Goal: Communication & Community: Ask a question

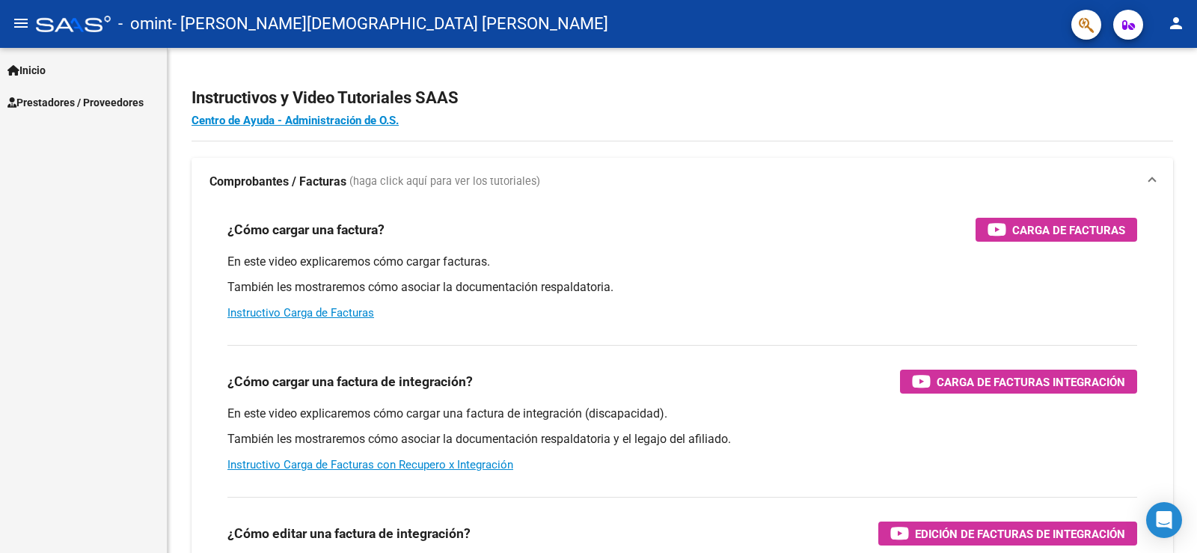
click at [132, 101] on span "Prestadores / Proveedores" at bounding box center [75, 102] width 136 height 16
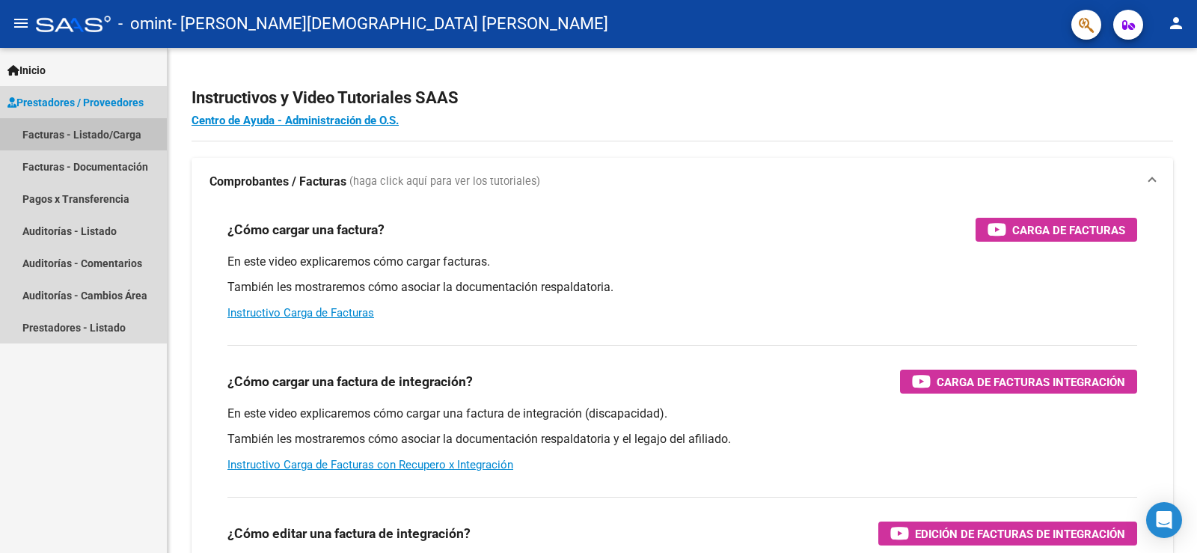
click at [123, 132] on link "Facturas - Listado/Carga" at bounding box center [83, 134] width 167 height 32
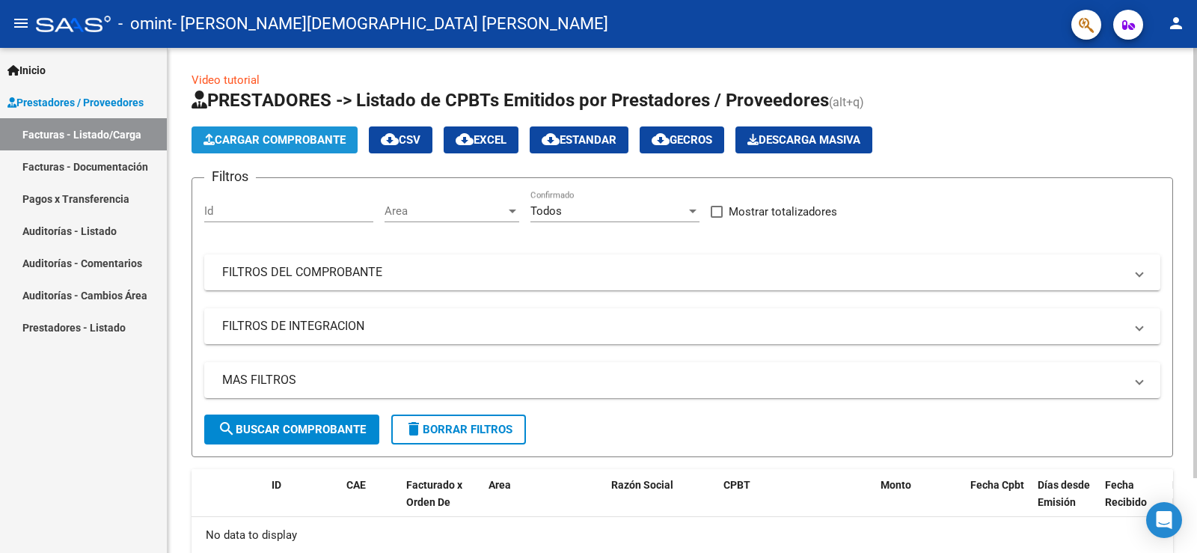
click at [297, 143] on span "Cargar Comprobante" at bounding box center [274, 139] width 142 height 13
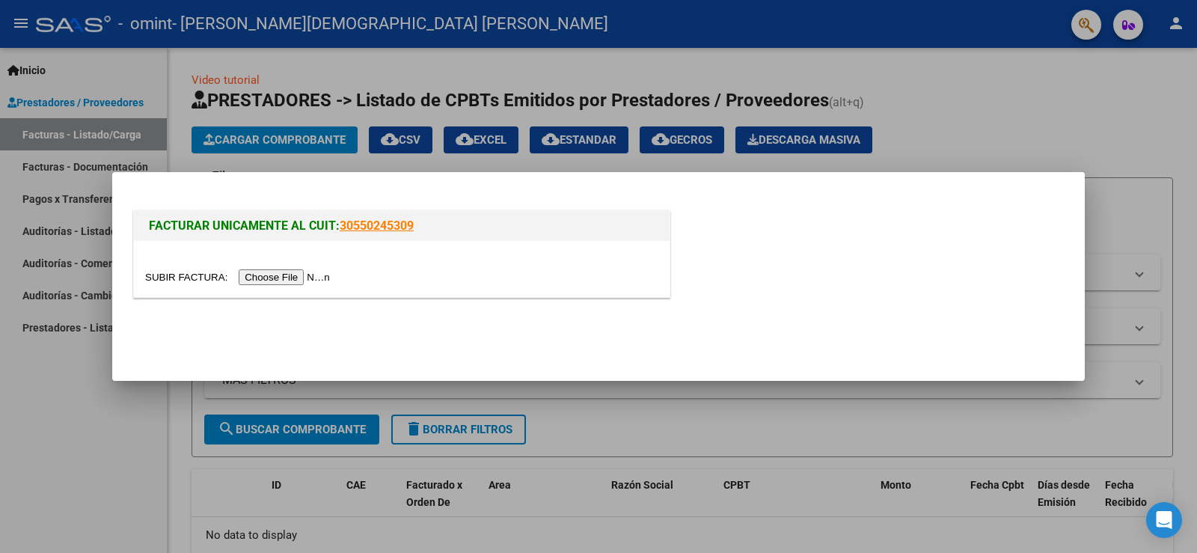
click at [83, 408] on div at bounding box center [598, 276] width 1197 height 553
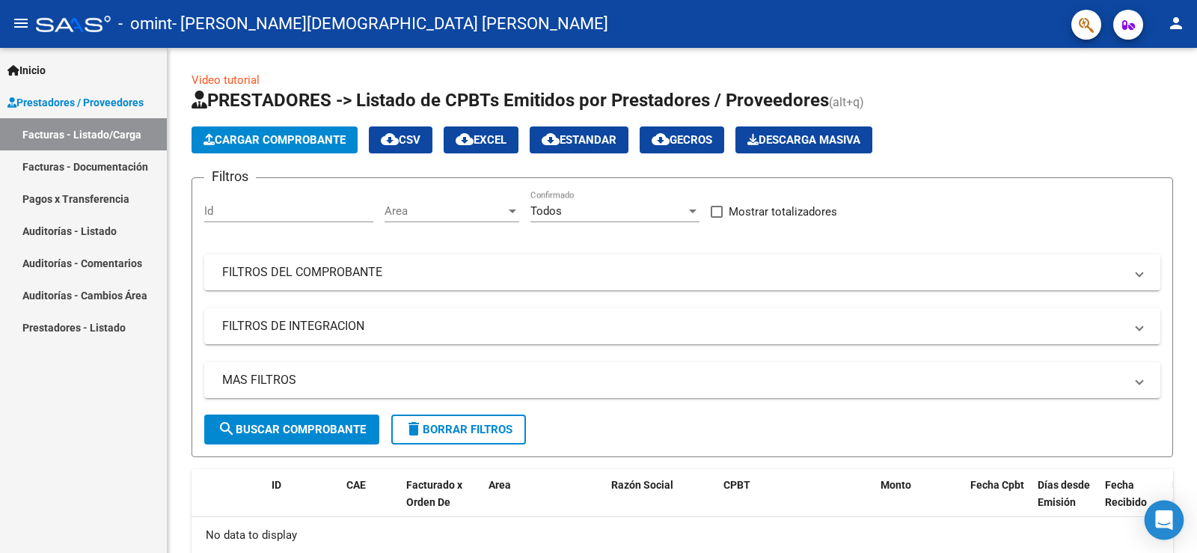
click at [1169, 521] on icon "Open Intercom Messenger" at bounding box center [1163, 519] width 17 height 19
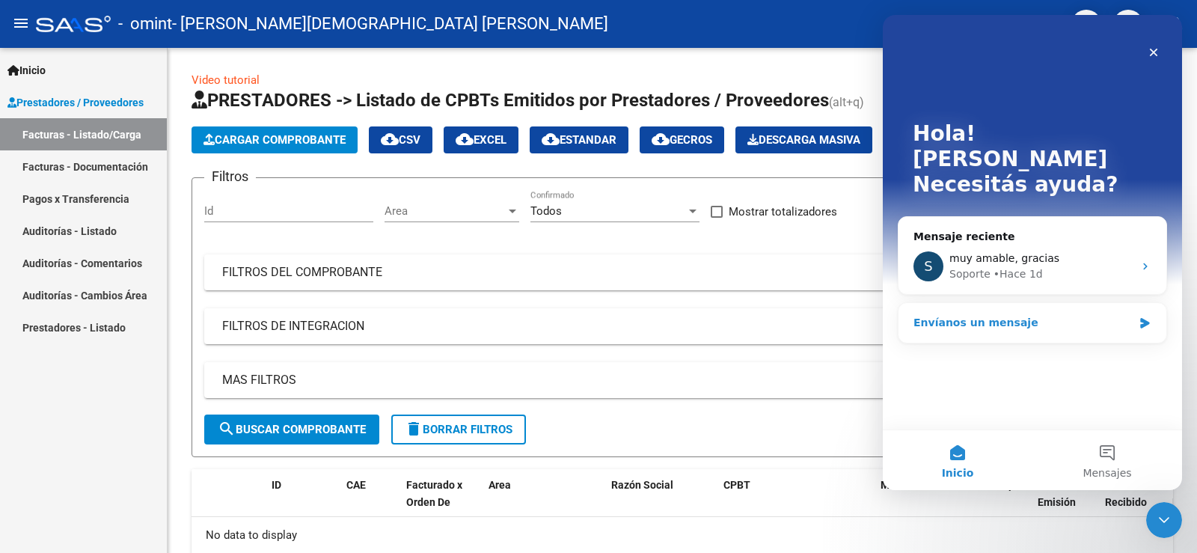
click at [983, 315] on div "Envíanos un mensaje" at bounding box center [1022, 323] width 219 height 16
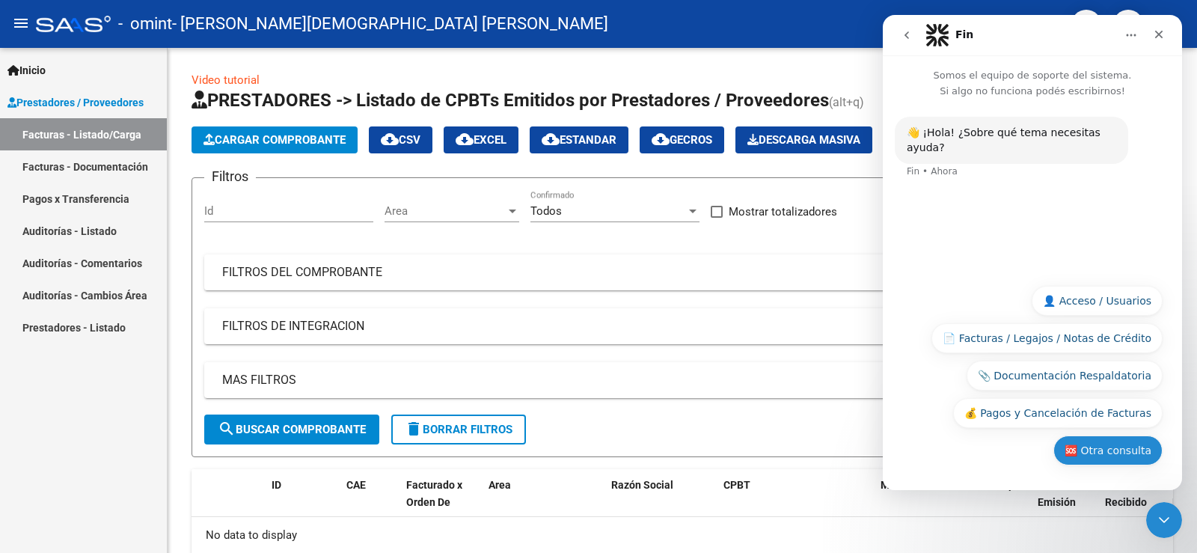
click at [1105, 449] on button "🆘 Otra consulta" at bounding box center [1107, 450] width 109 height 30
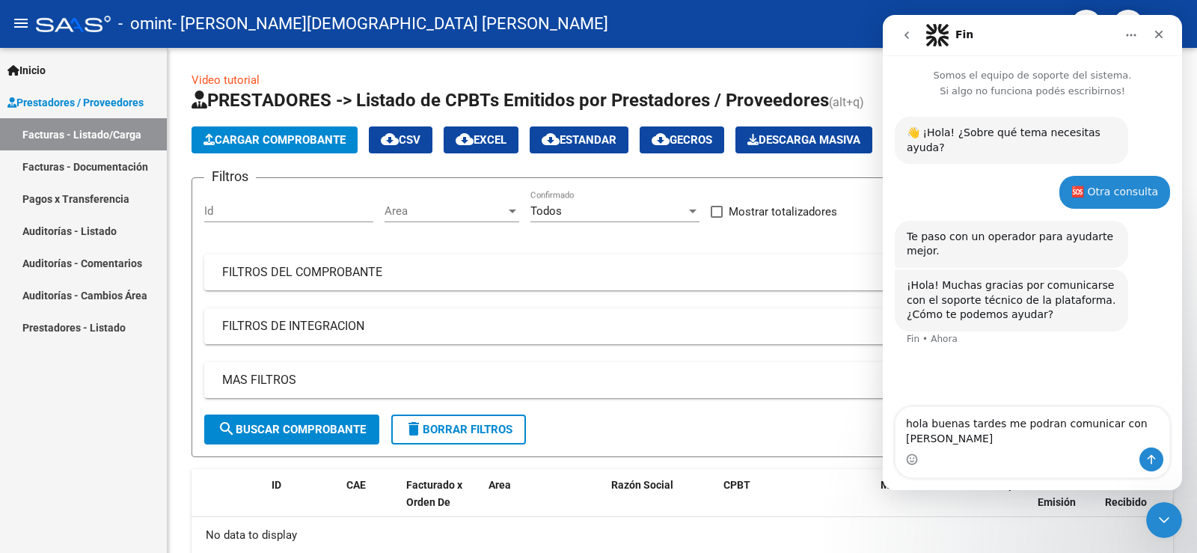
type textarea "hola buenas tardes me podran comunicar con [PERSON_NAME]"
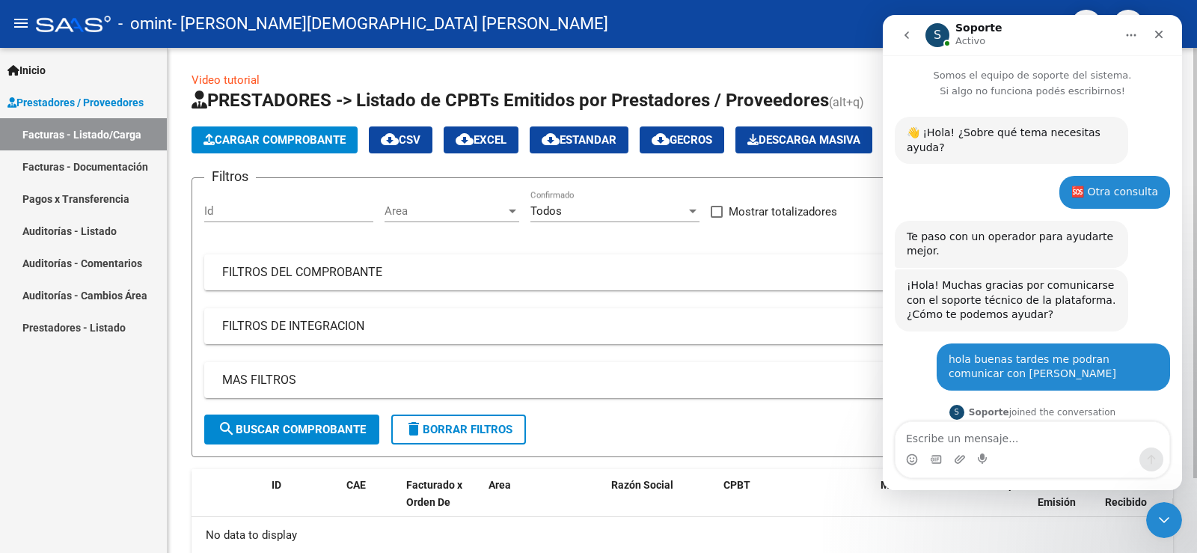
scroll to position [93, 0]
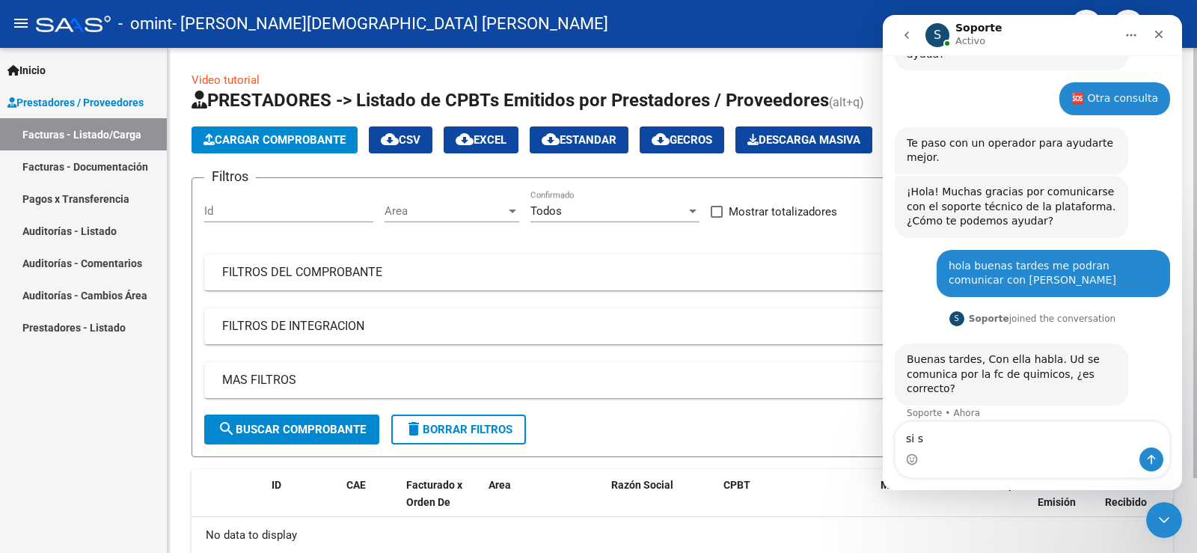
type textarea "si si"
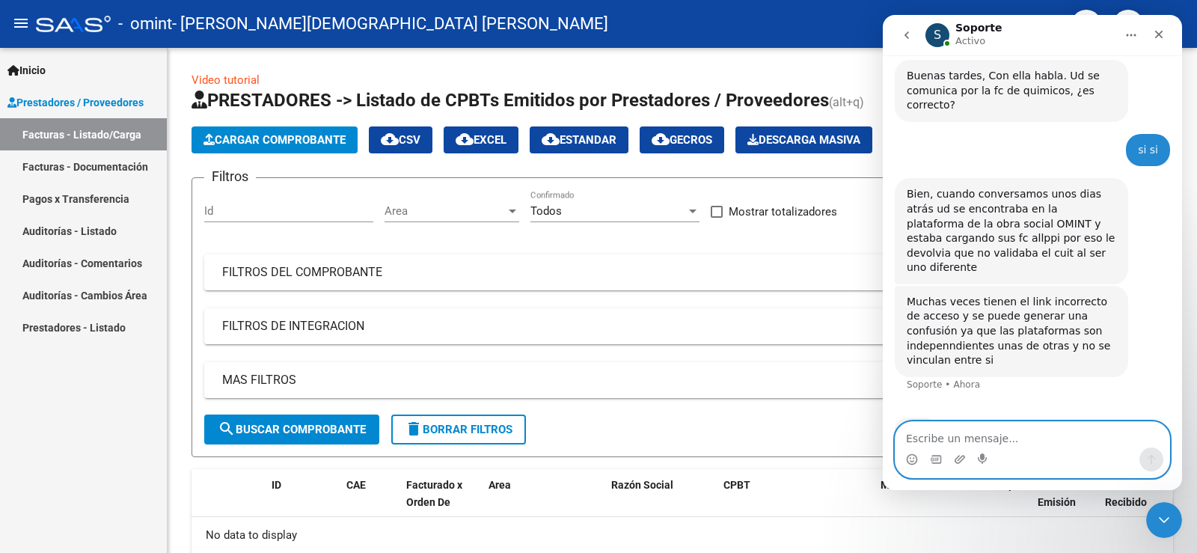
scroll to position [319, 0]
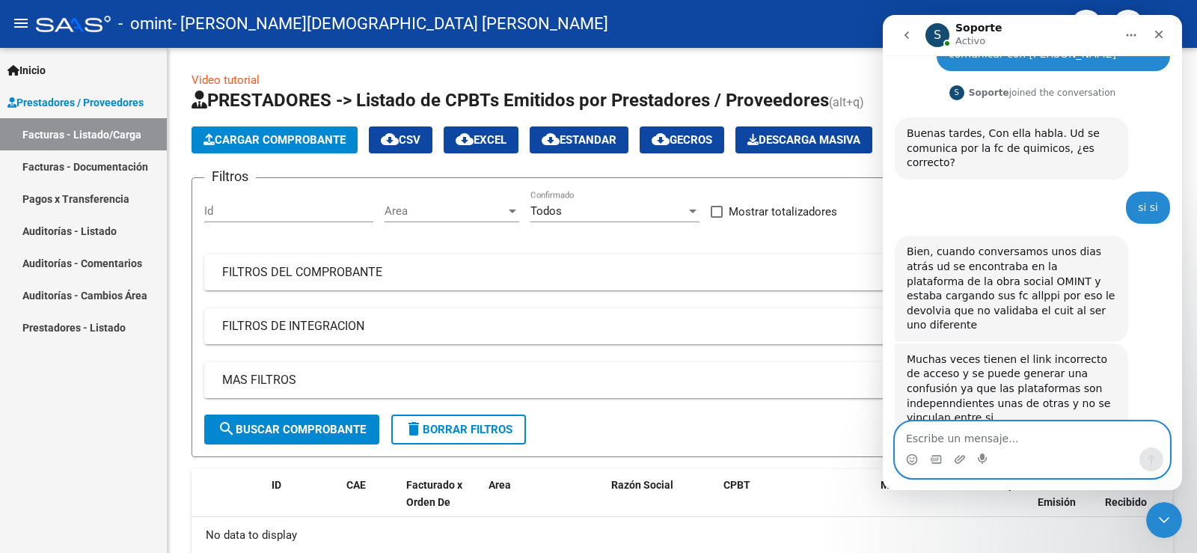
click at [995, 436] on textarea "Escribe un mensaje..." at bounding box center [1032, 434] width 274 height 25
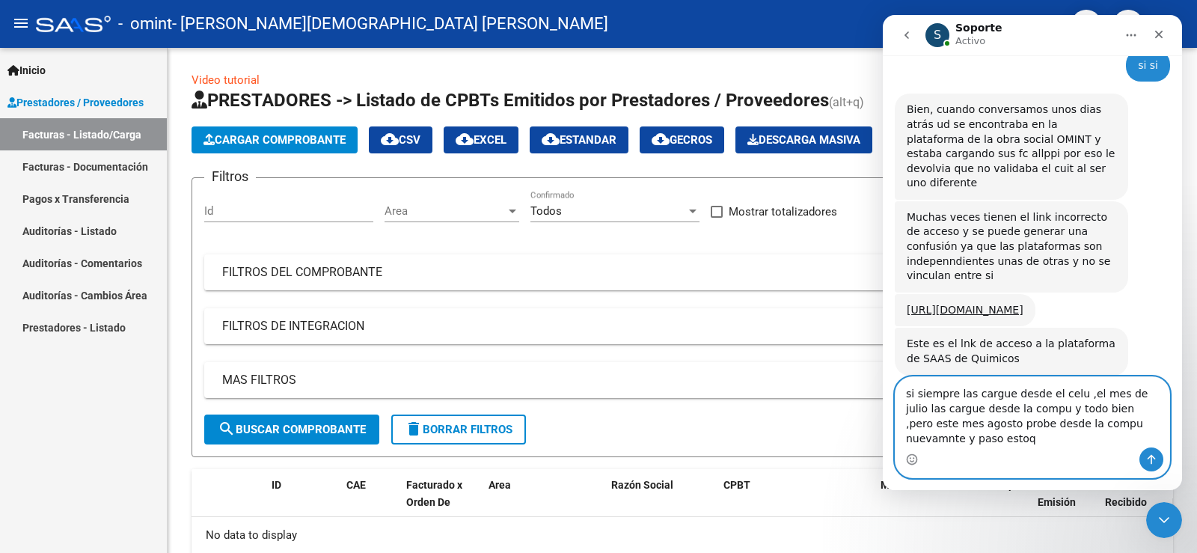
scroll to position [446, 0]
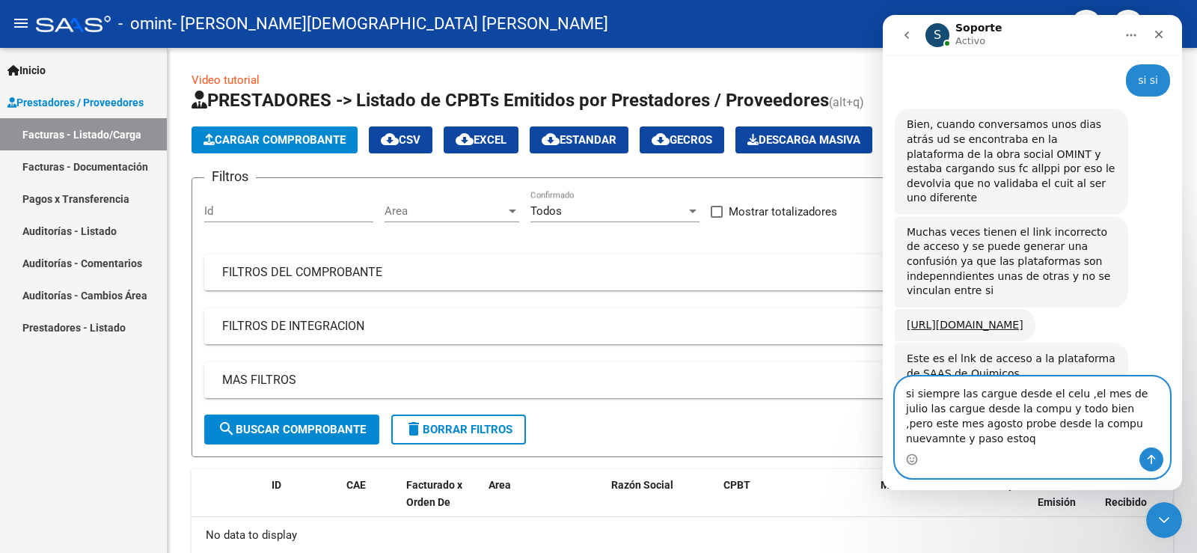
type textarea "si siempre las cargue desde el celu ,el mes de julio las cargue desde la compu …"
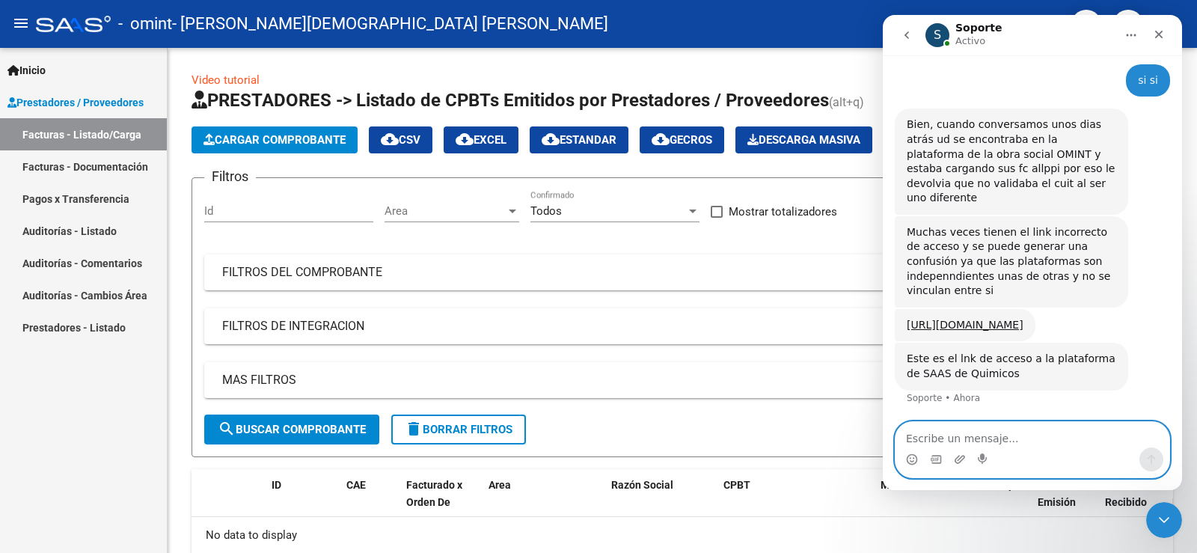
scroll to position [506, 0]
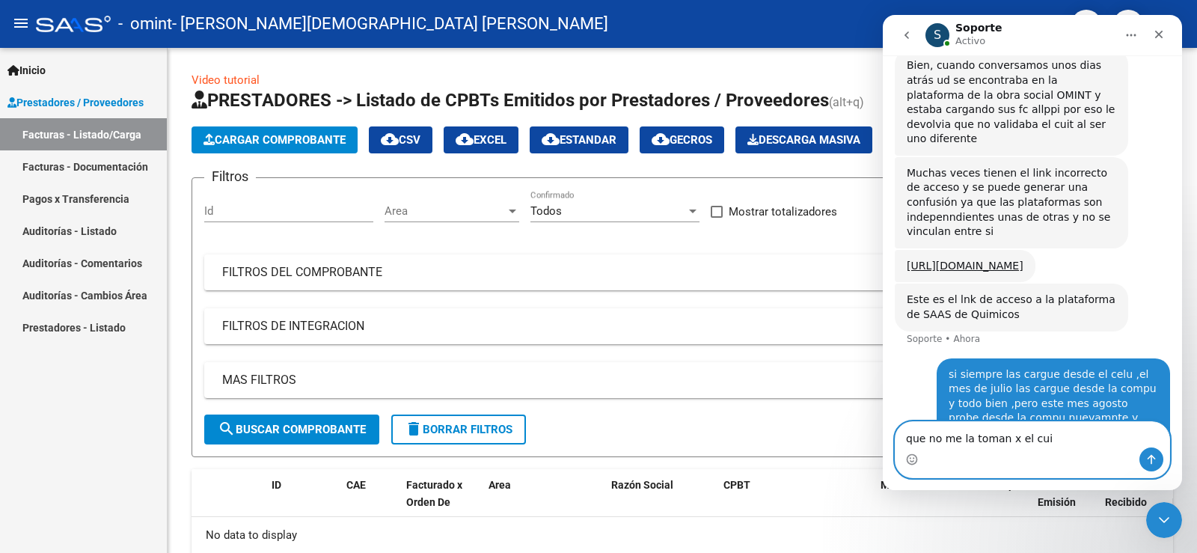
type textarea "que no me la toman x el cuit"
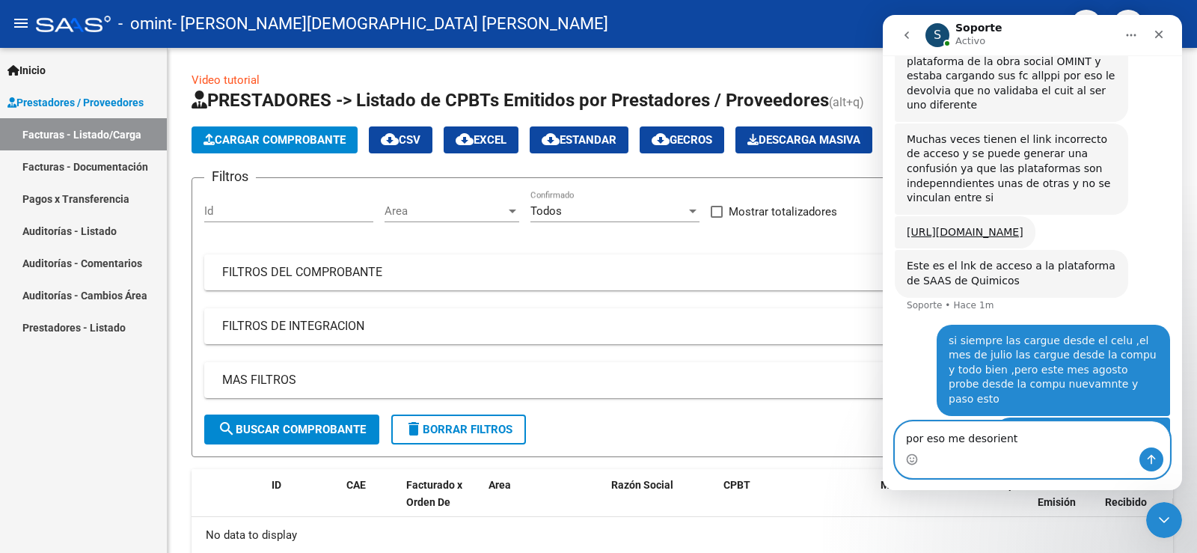
type textarea "por eso me desoriento"
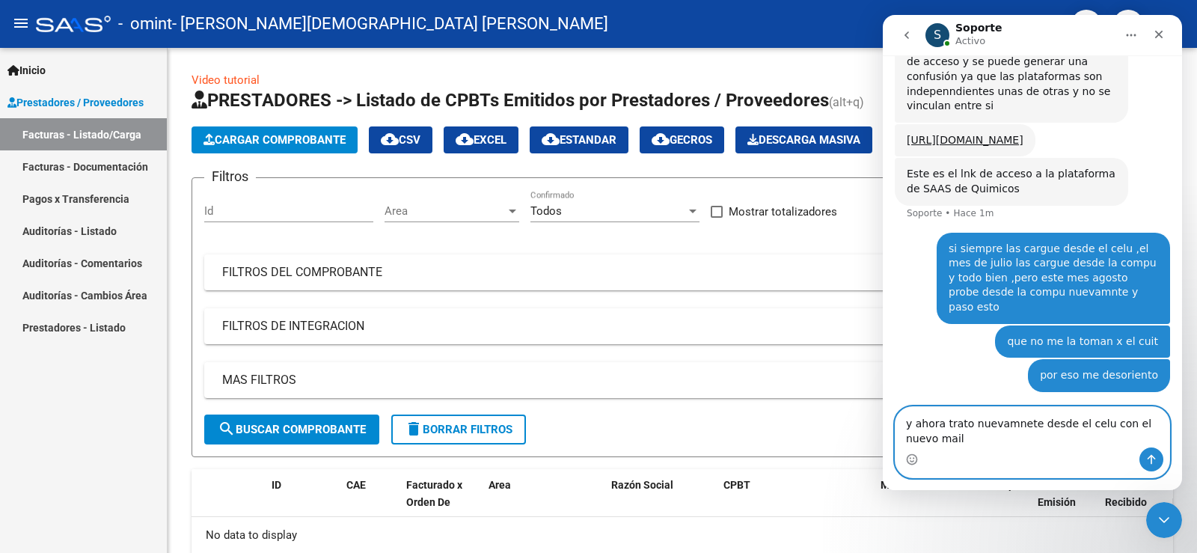
scroll to position [646, 0]
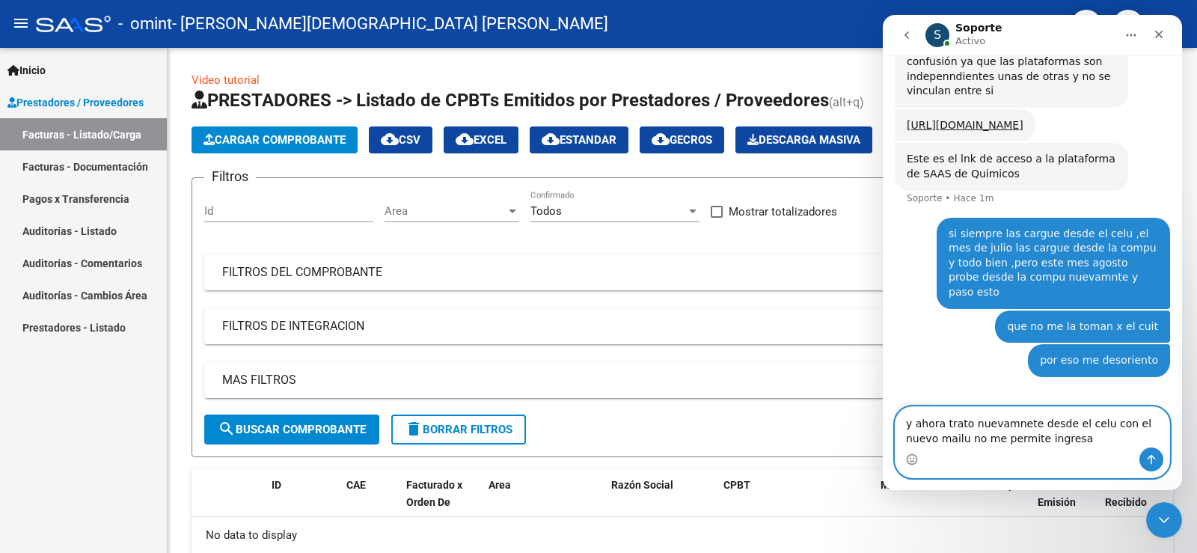
type textarea "y ahora trato nuevamnete desde el celu con el nuevo mailu no me permite ingresar"
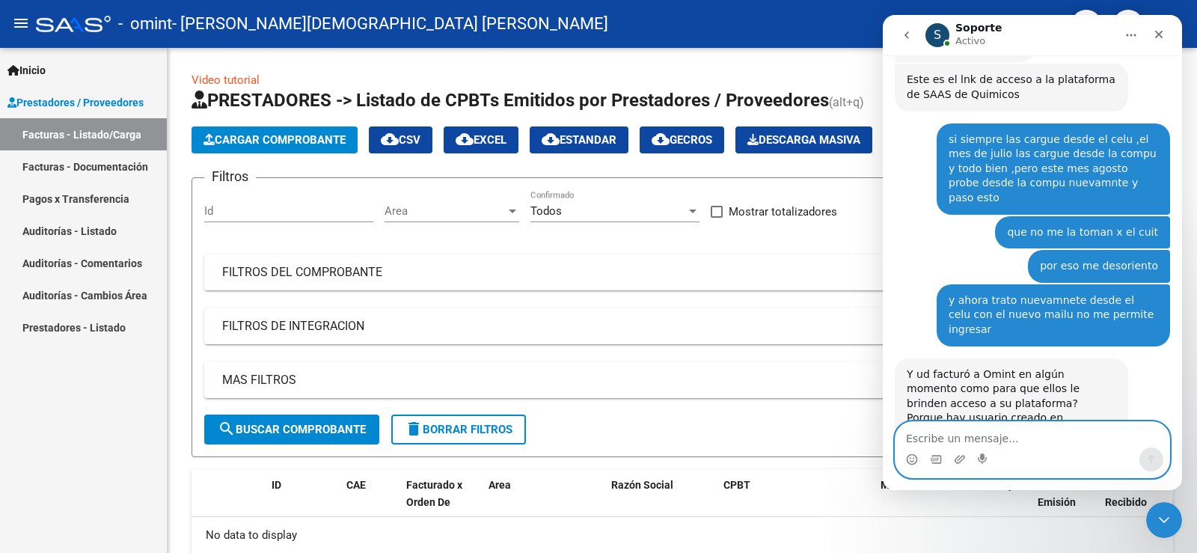
scroll to position [783, 0]
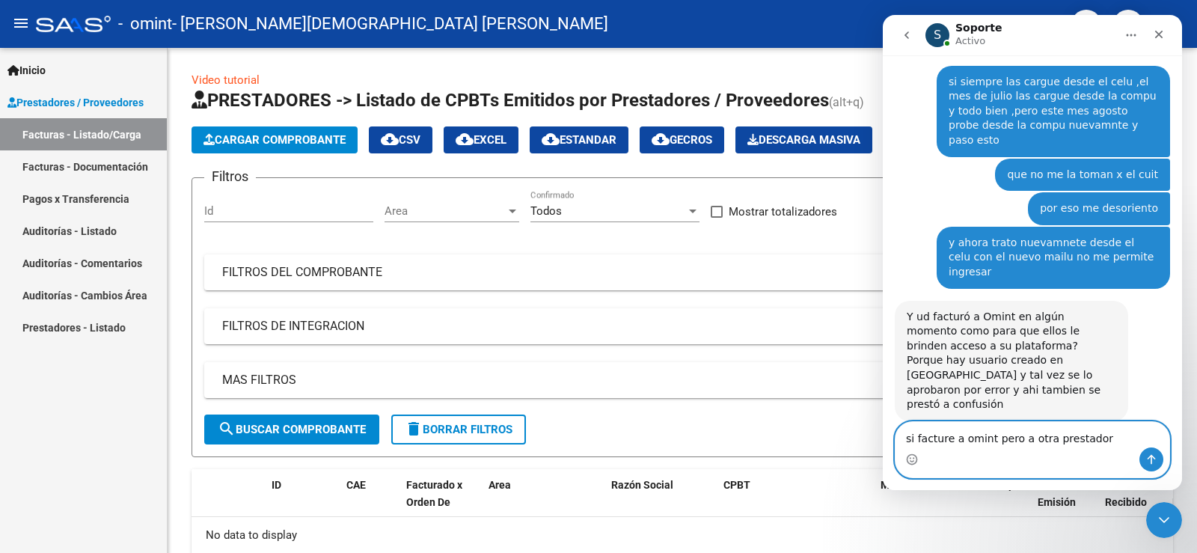
type textarea "si facture a omint pero a otra prestadora"
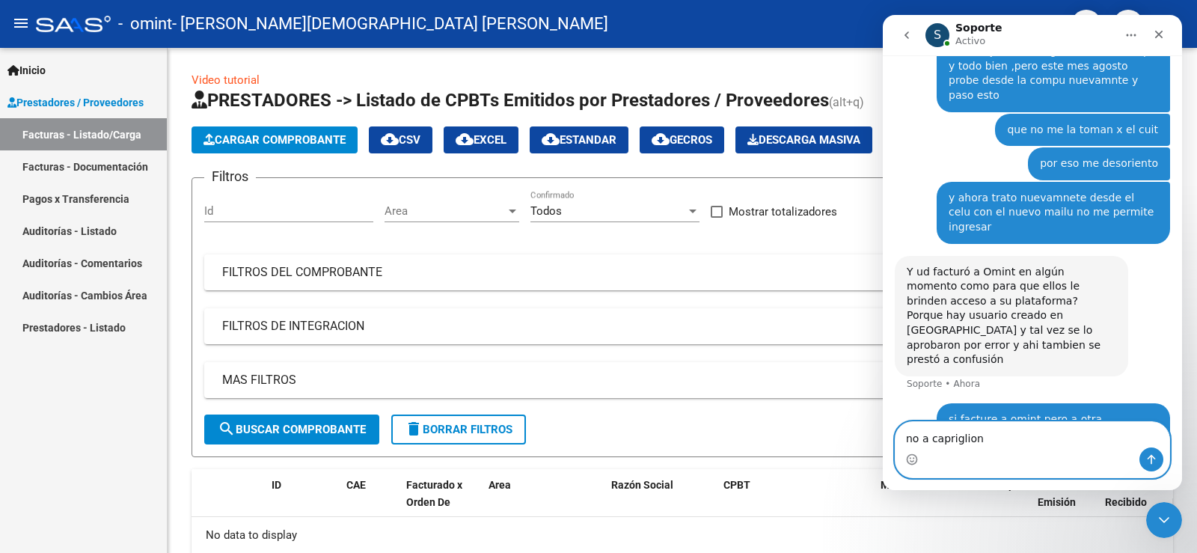
type textarea "no a capriglione"
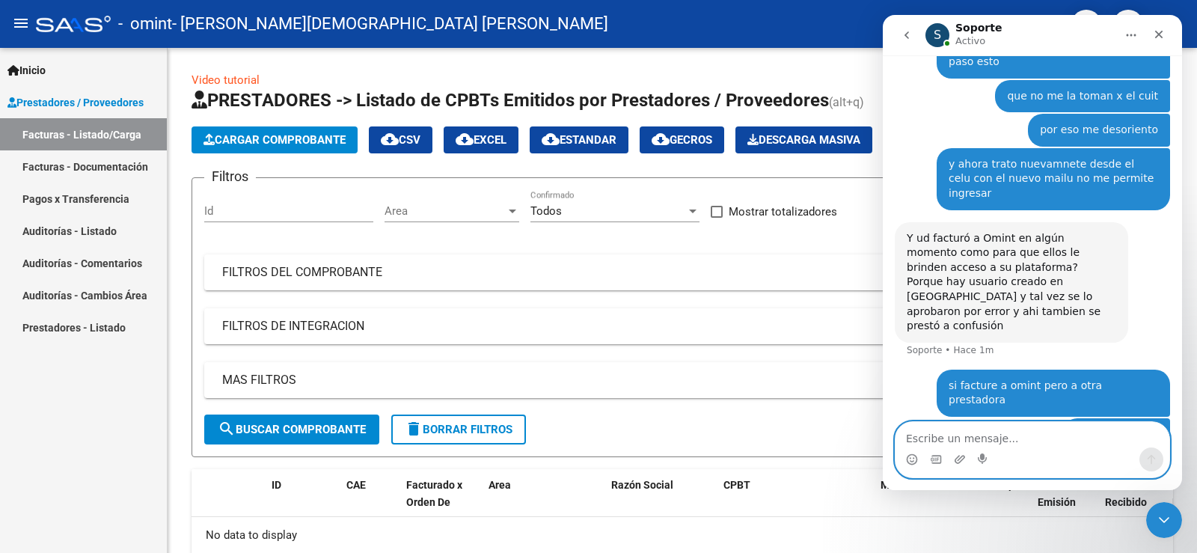
scroll to position [804, 0]
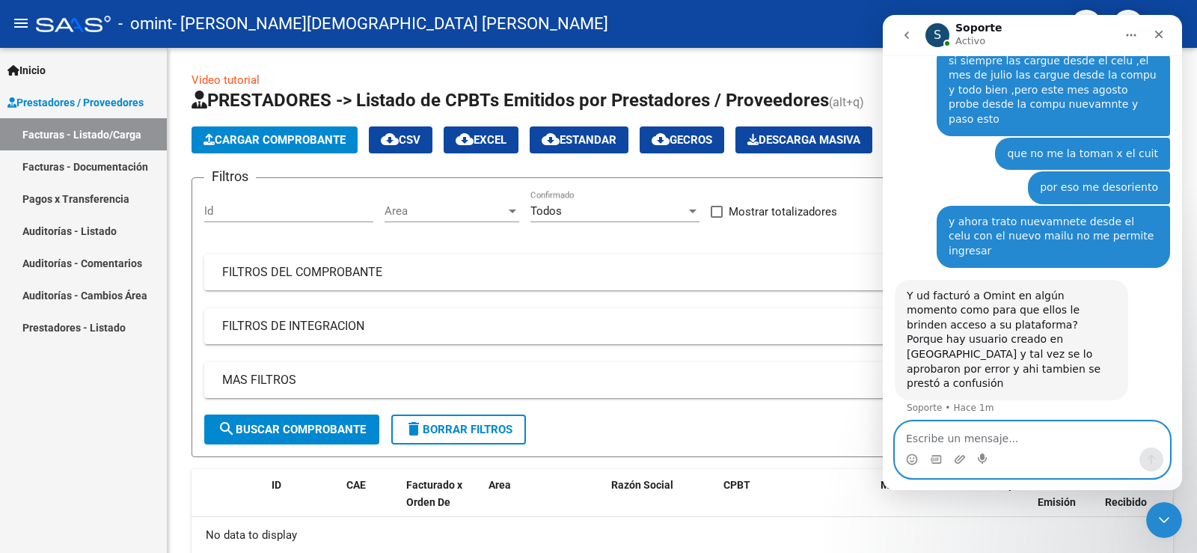
type textarea "a"
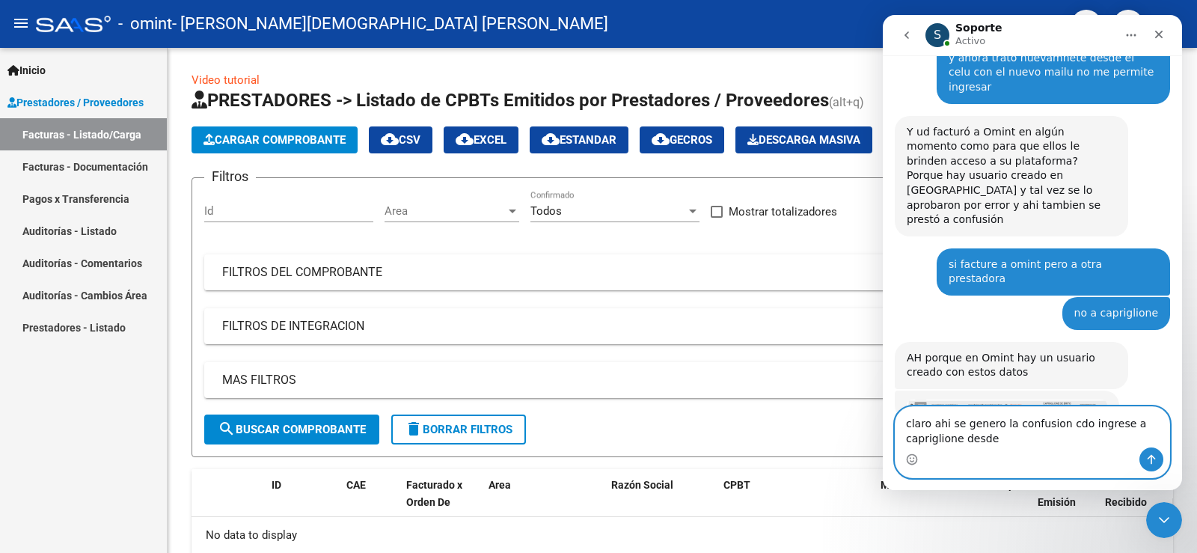
scroll to position [910, 0]
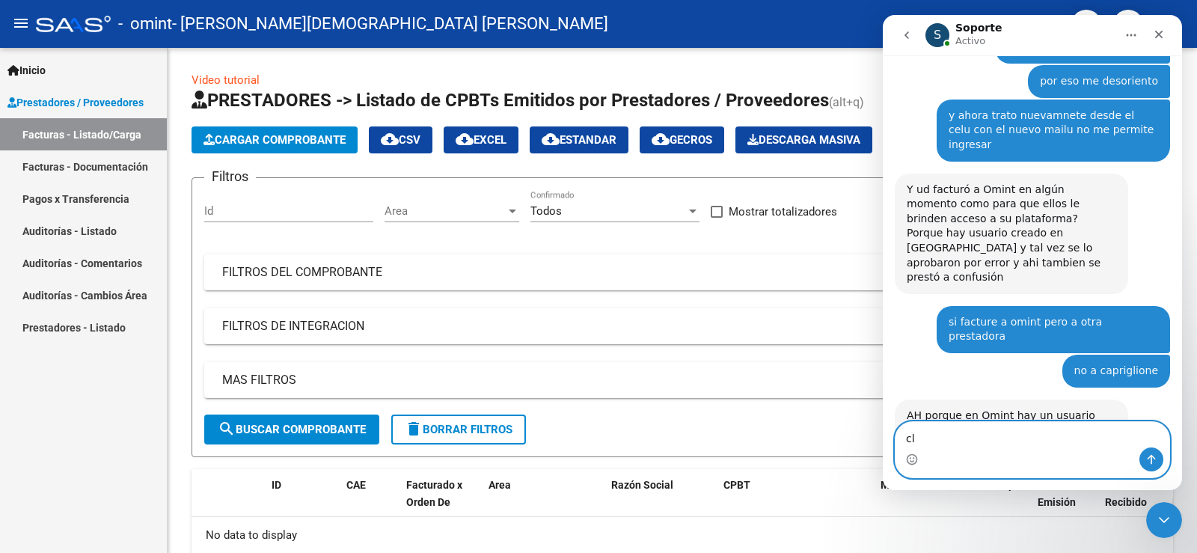
type textarea "c"
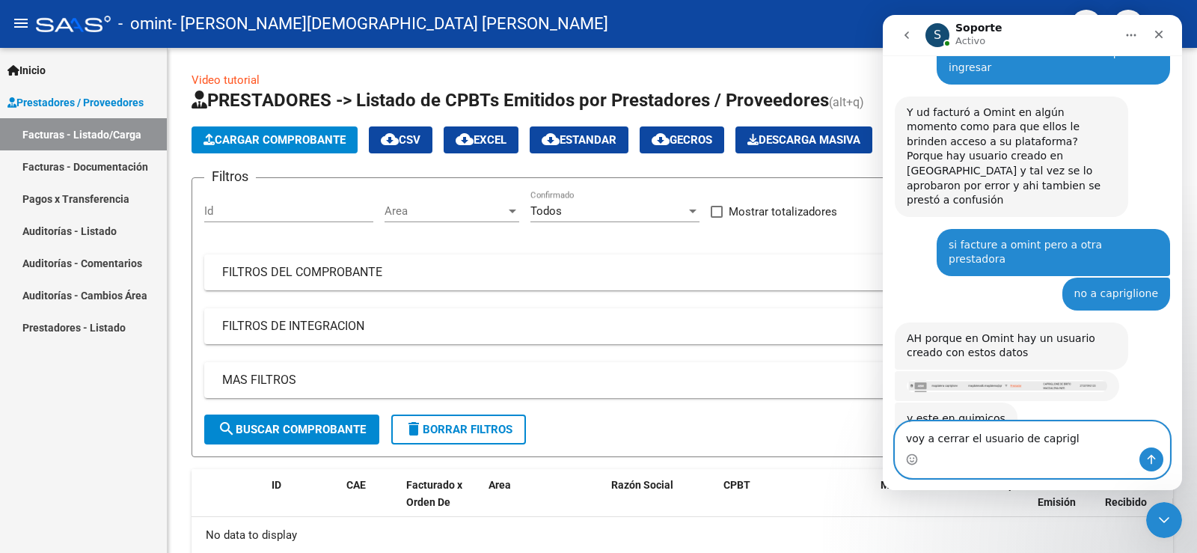
scroll to position [1027, 0]
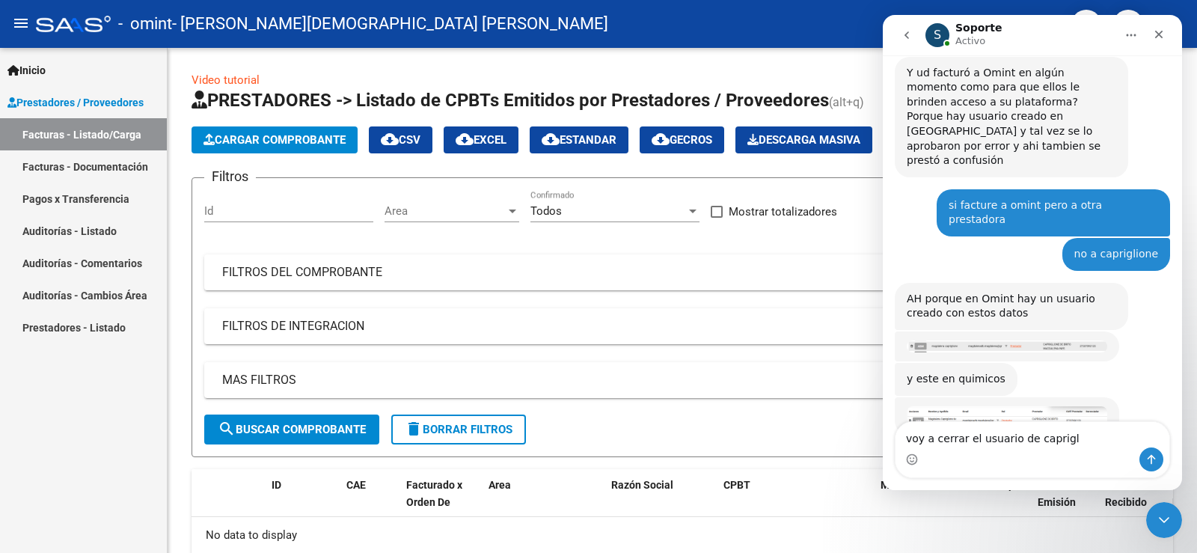
click at [986, 406] on img "Soporte dice…" at bounding box center [1006, 416] width 200 height 20
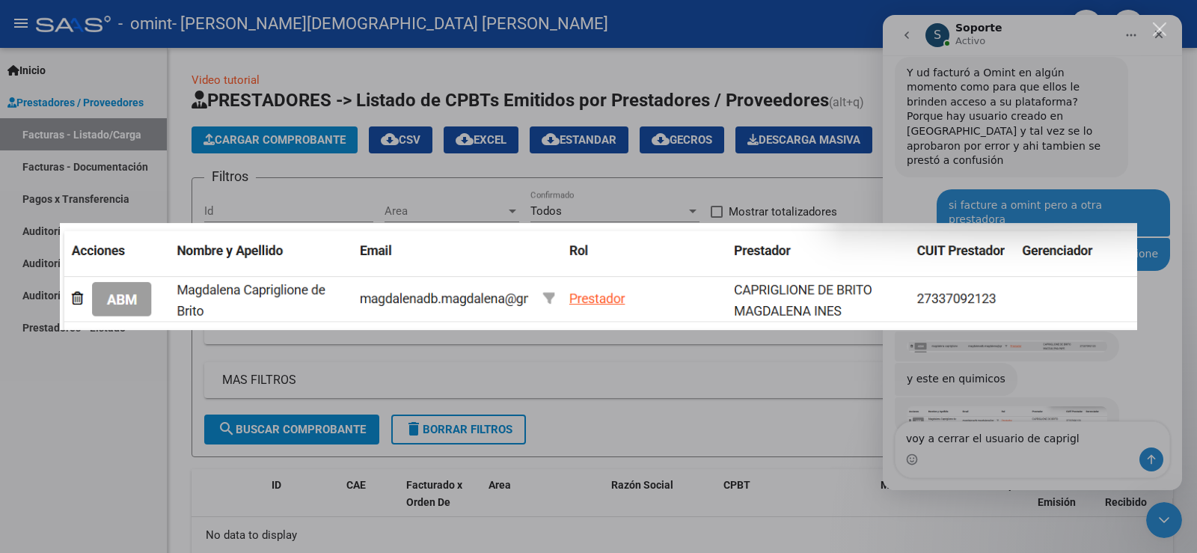
scroll to position [969, 0]
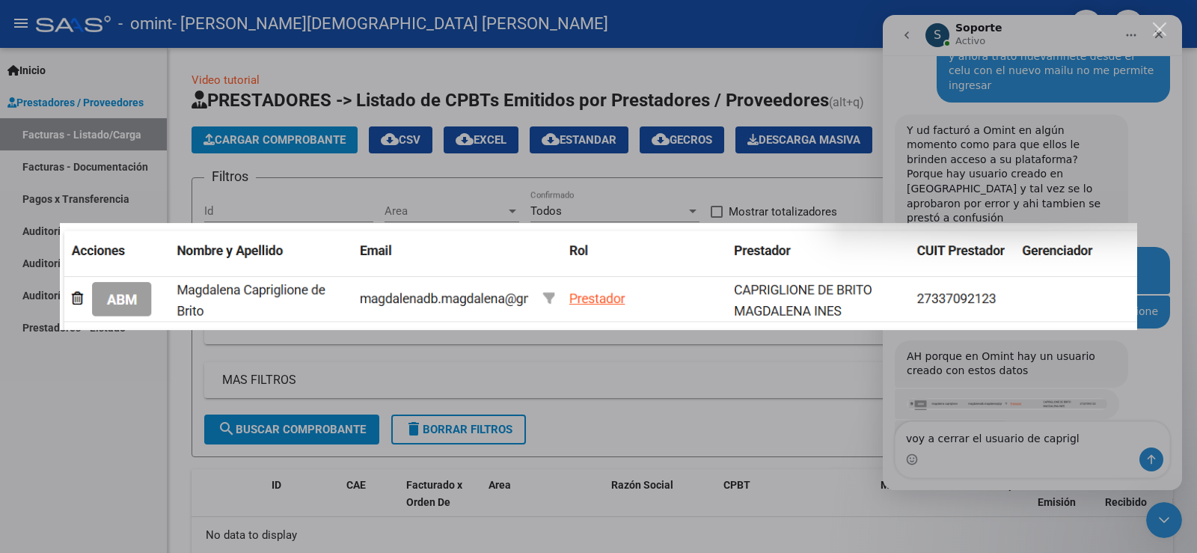
click at [911, 531] on div "Intercom Messenger" at bounding box center [598, 276] width 1197 height 553
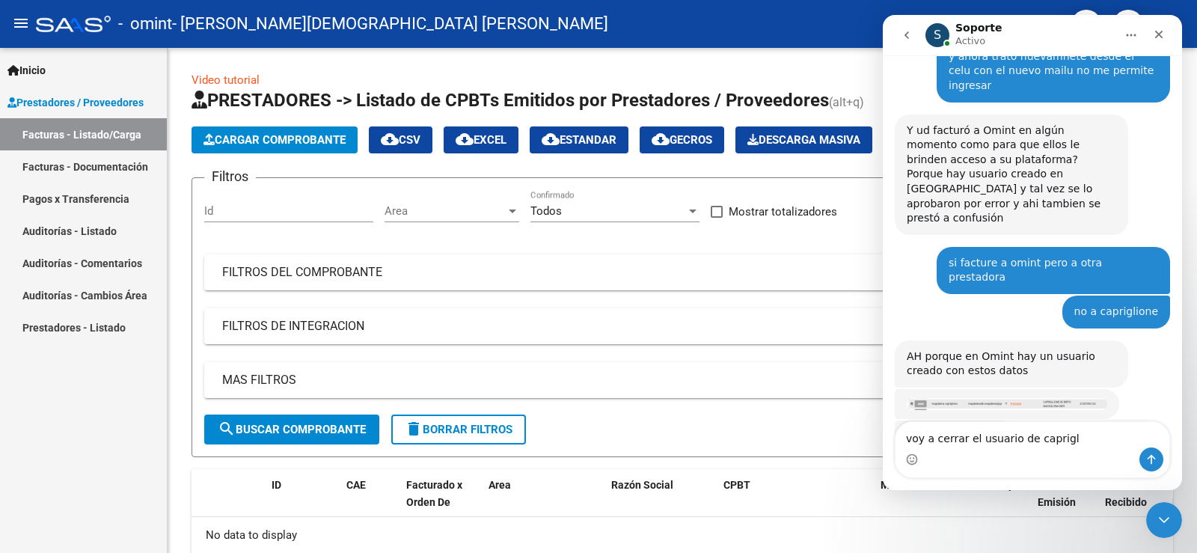
click at [1013, 398] on img "Soporte dice…" at bounding box center [1006, 404] width 200 height 13
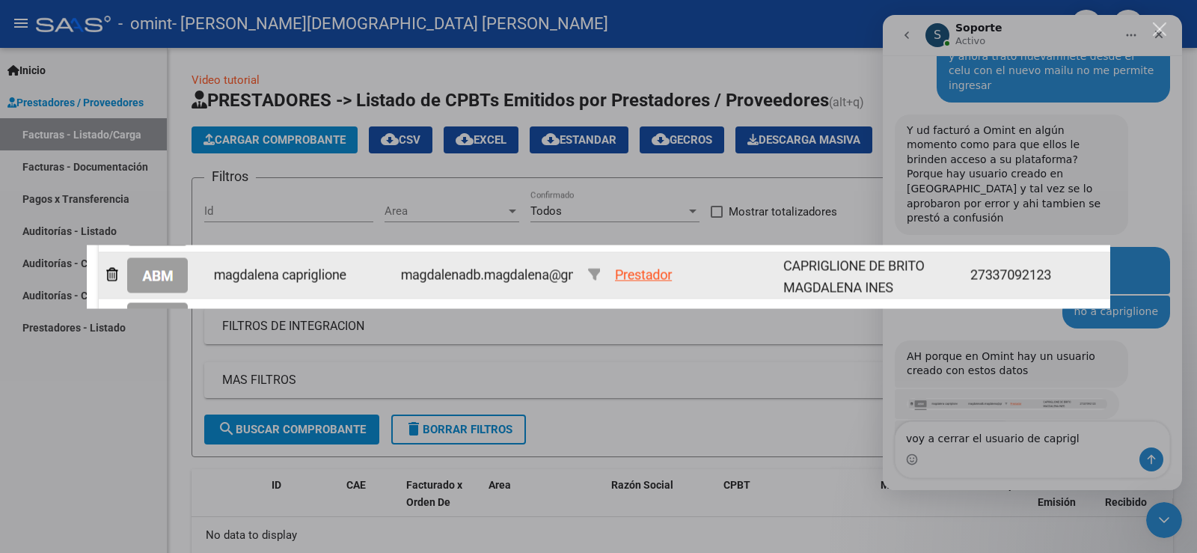
scroll to position [0, 0]
click at [966, 467] on div "Intercom Messenger" at bounding box center [598, 276] width 1197 height 553
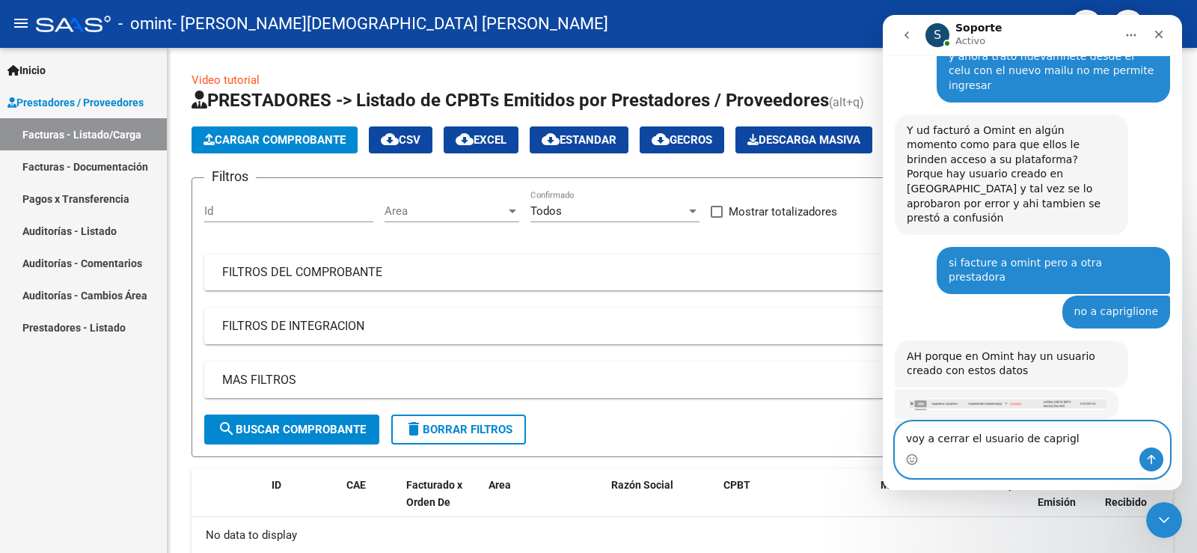
click at [1073, 438] on textarea "voy a cerrar el usuario de caprigl" at bounding box center [1032, 434] width 274 height 25
type textarea "v"
type textarea "claro esta dado de alta en los dos lugares"
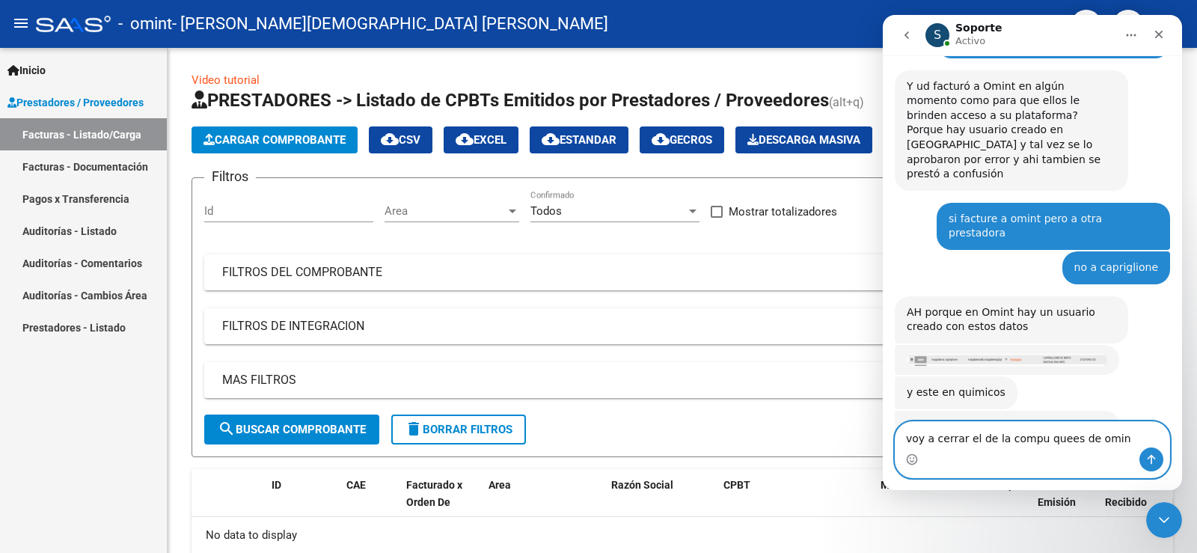
type textarea "voy a cerrar el de la compu quees de omint"
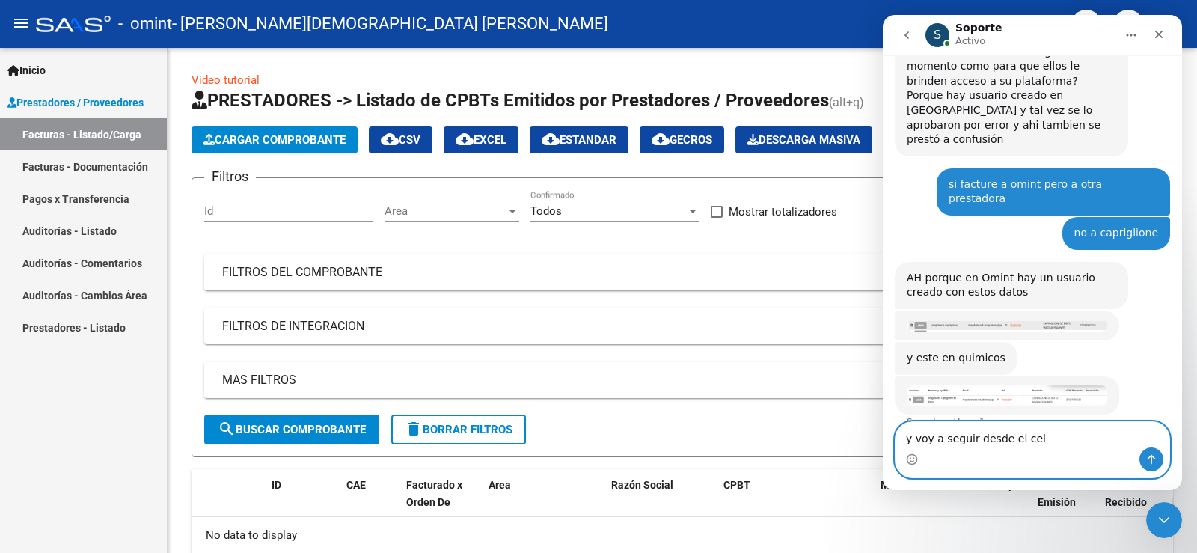
type textarea "y voy a seguir desde el celu"
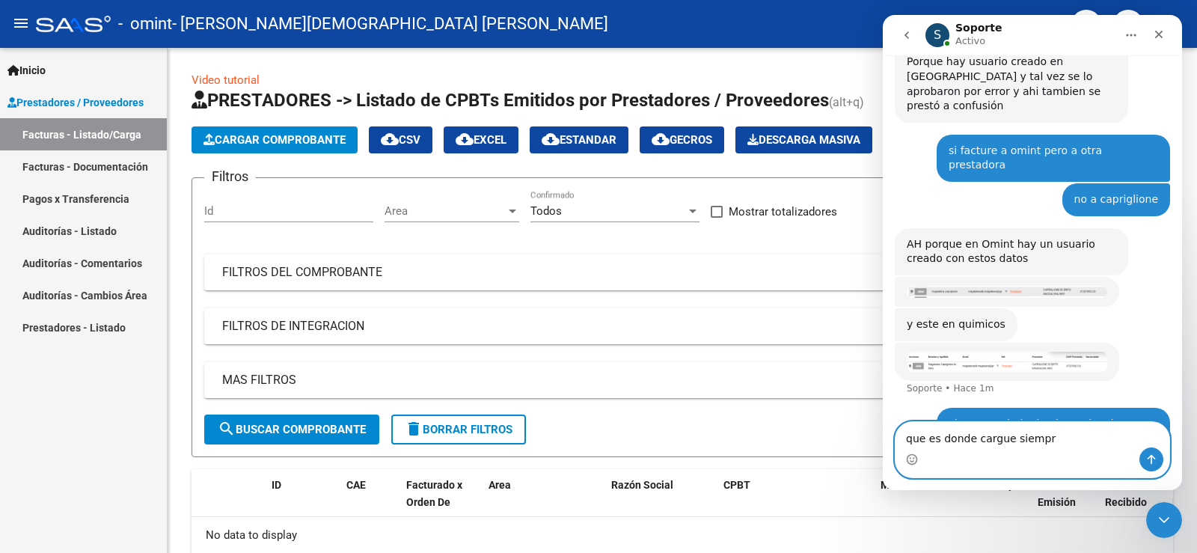
type textarea "que es donde cargue siempre"
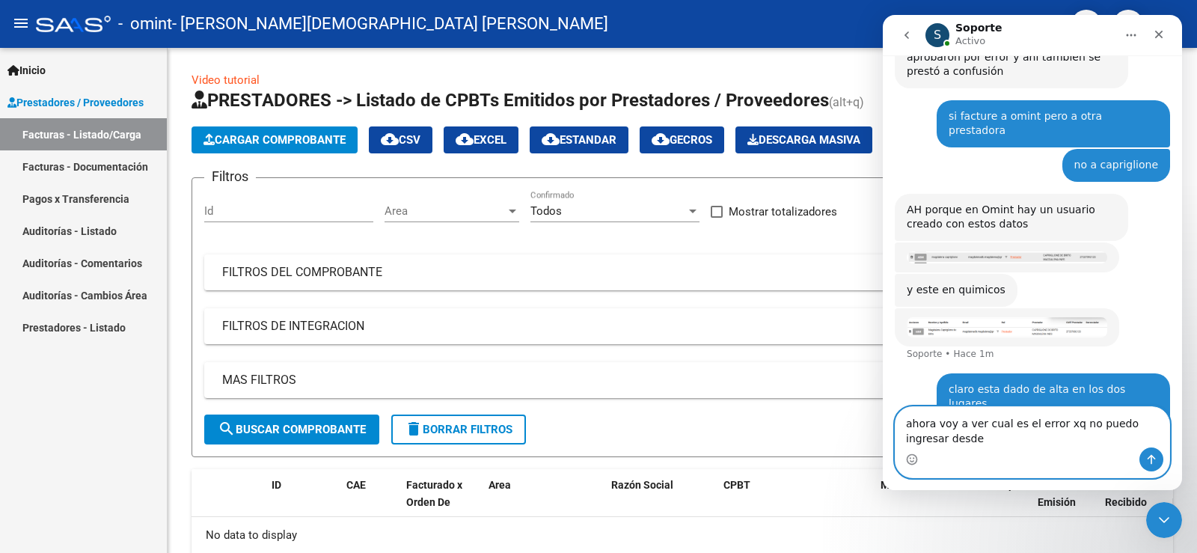
scroll to position [1131, 0]
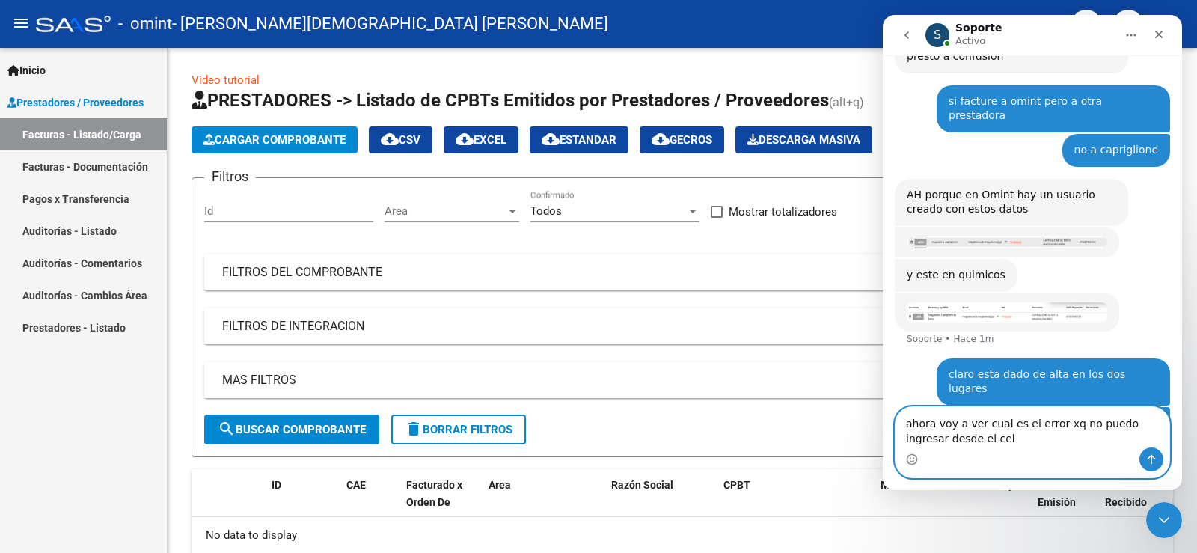
type textarea "ahora voy a ver cual es el error xq no puedo ingresar desde el celu"
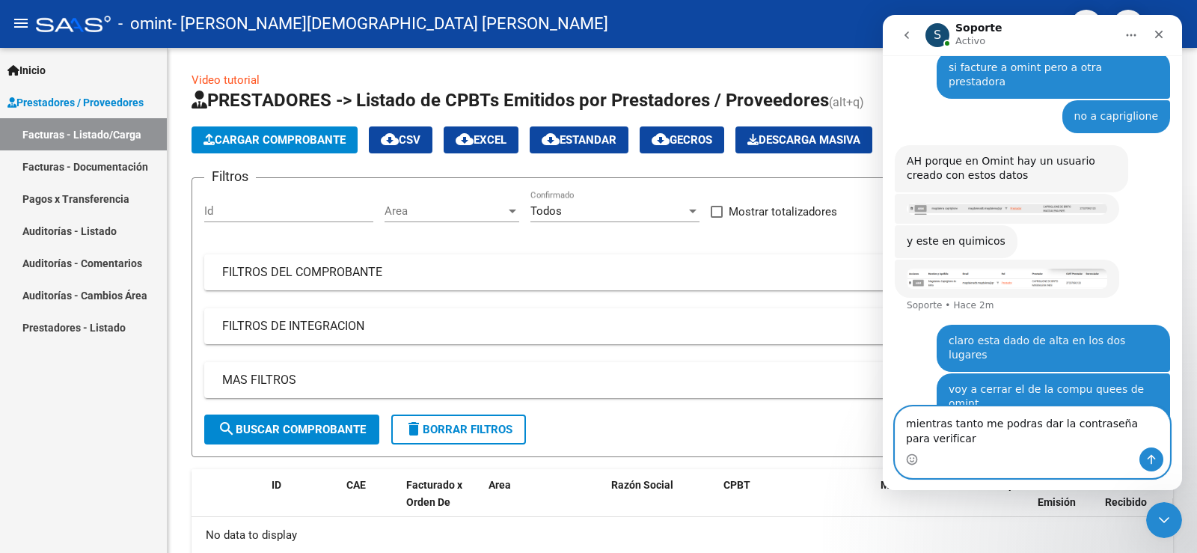
scroll to position [1179, 0]
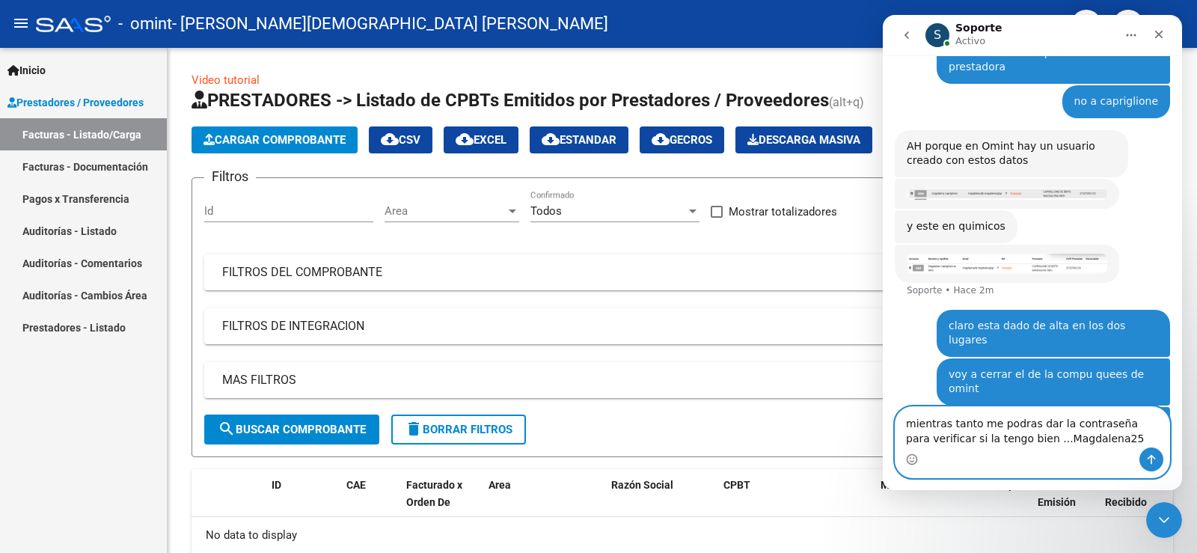
type textarea "mientras tanto me podras dar la contraseña para verificar si la tengo bien ...M…"
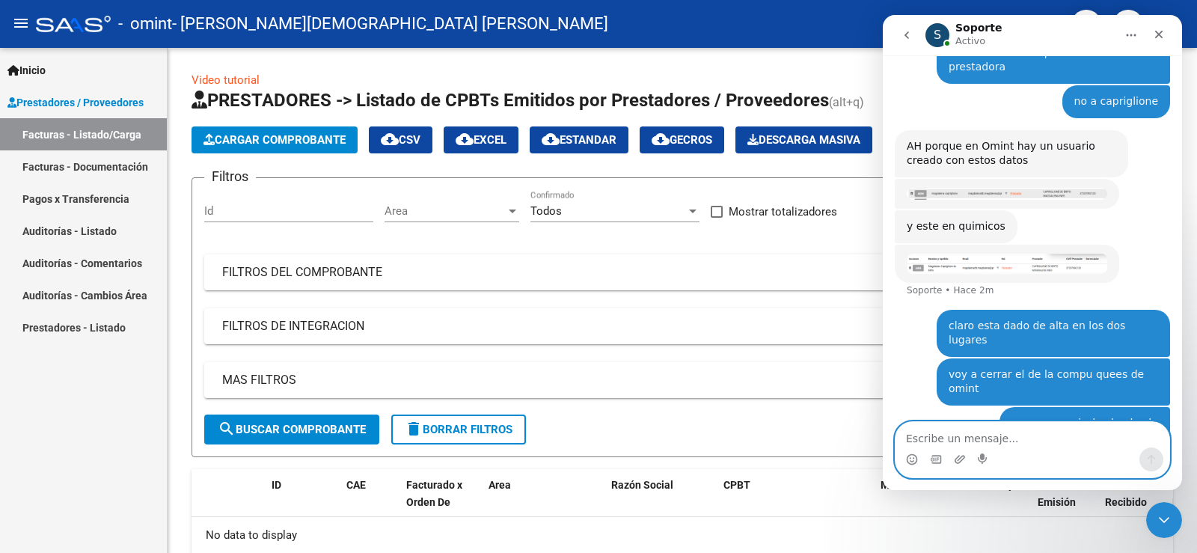
scroll to position [1213, 0]
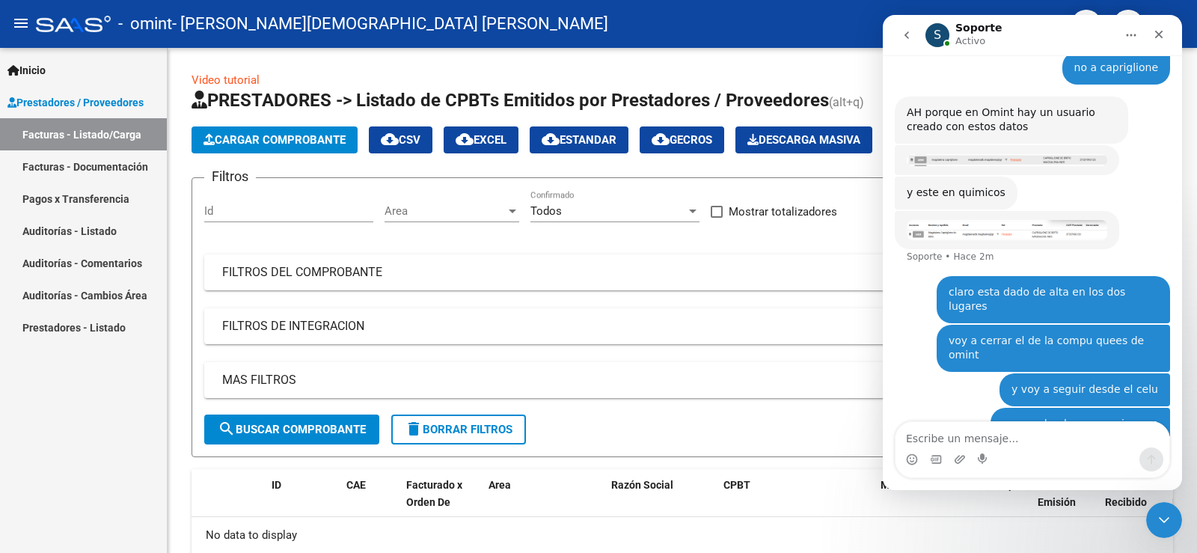
click at [980, 220] on img "Soporte dice…" at bounding box center [1006, 230] width 200 height 20
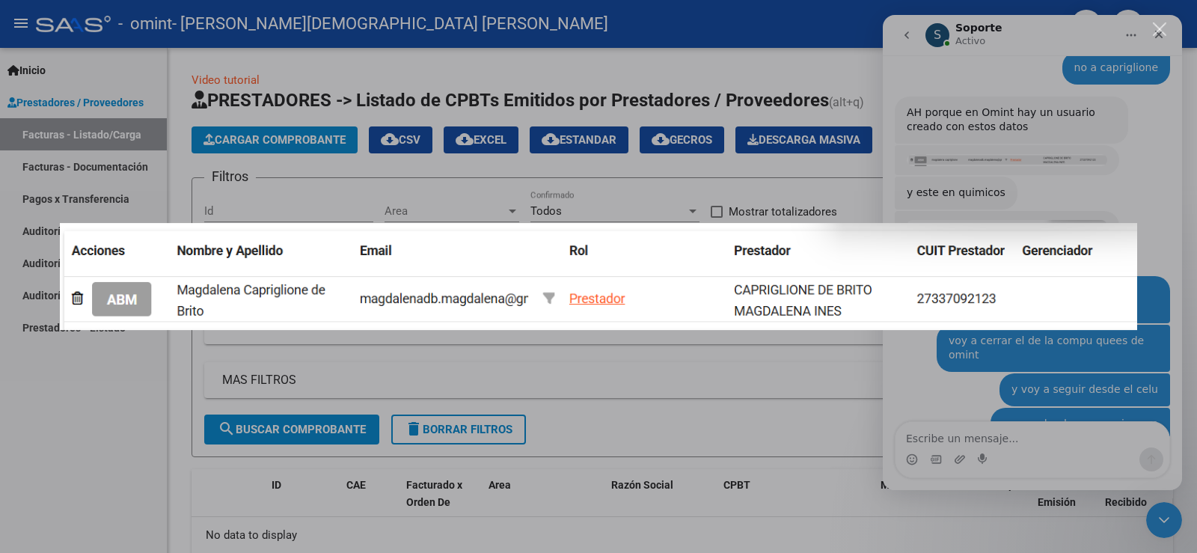
scroll to position [0, 0]
click at [488, 298] on img "Cerrar" at bounding box center [598, 277] width 1077 height 108
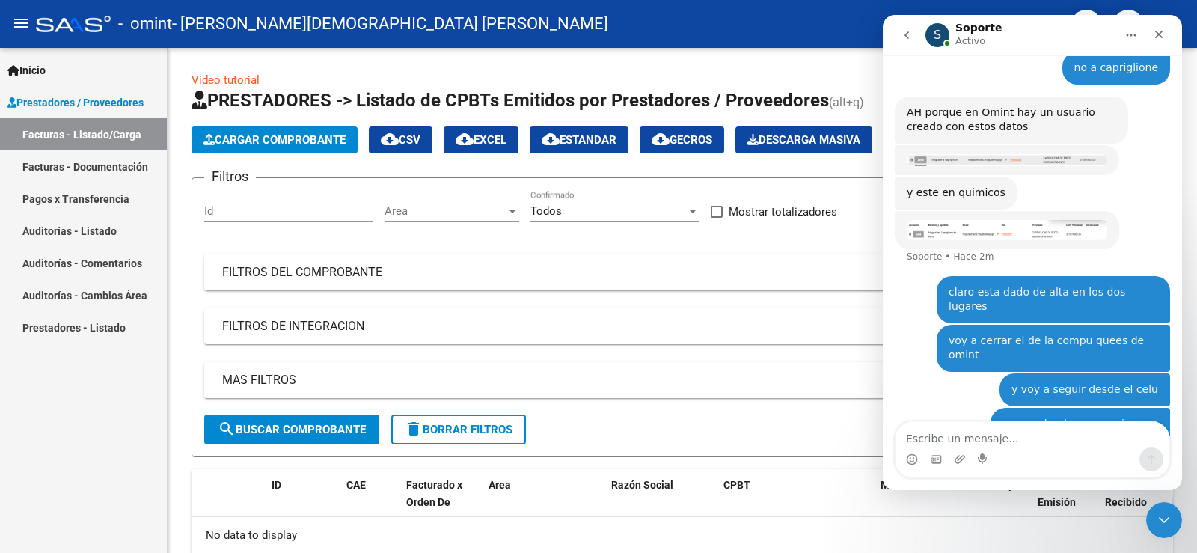
scroll to position [1138, 0]
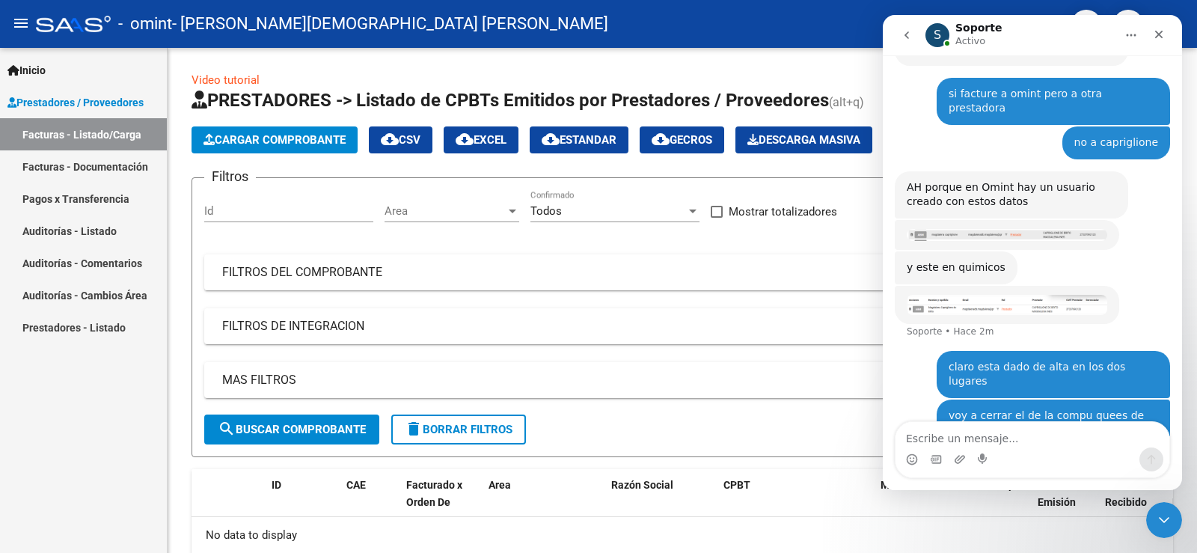
click at [986, 229] on img "Soporte dice…" at bounding box center [1006, 235] width 200 height 13
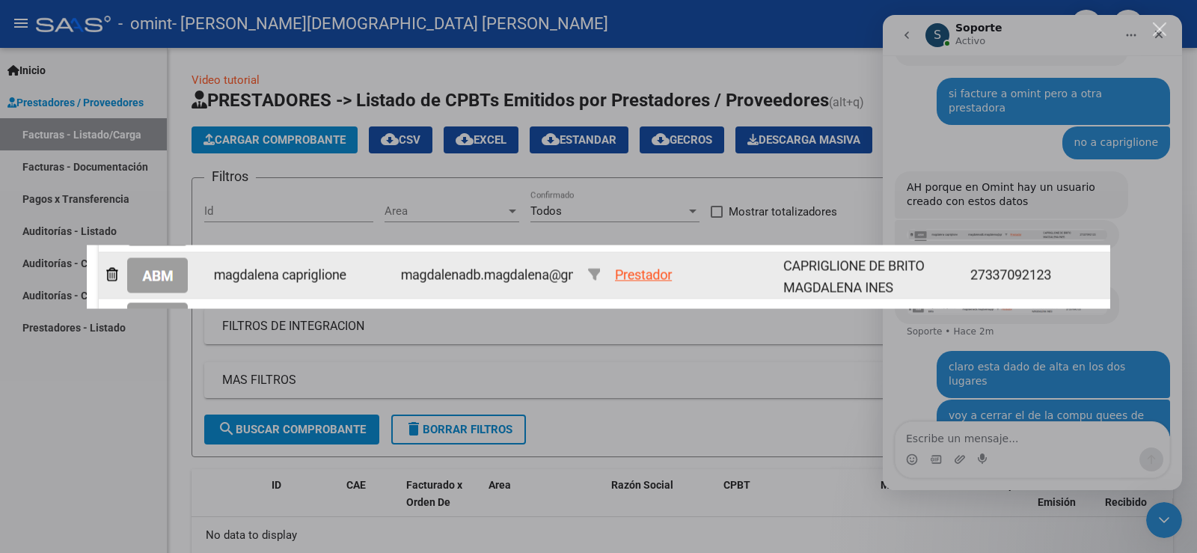
scroll to position [0, 0]
click at [126, 447] on div "Intercom Messenger" at bounding box center [598, 276] width 1197 height 553
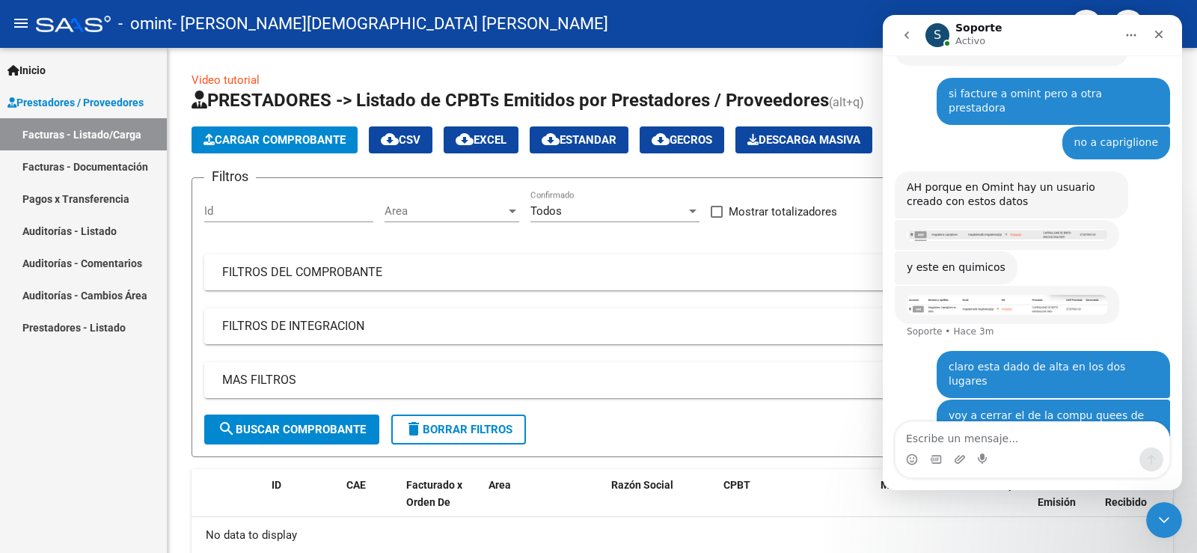
click at [930, 295] on img "Soporte dice…" at bounding box center [1006, 305] width 200 height 20
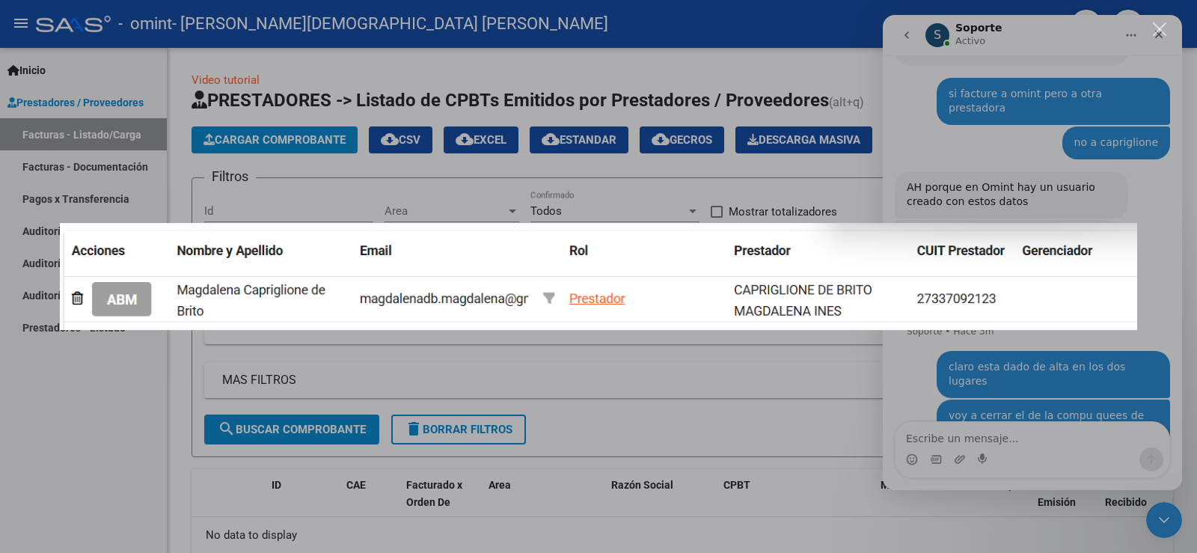
scroll to position [1213, 0]
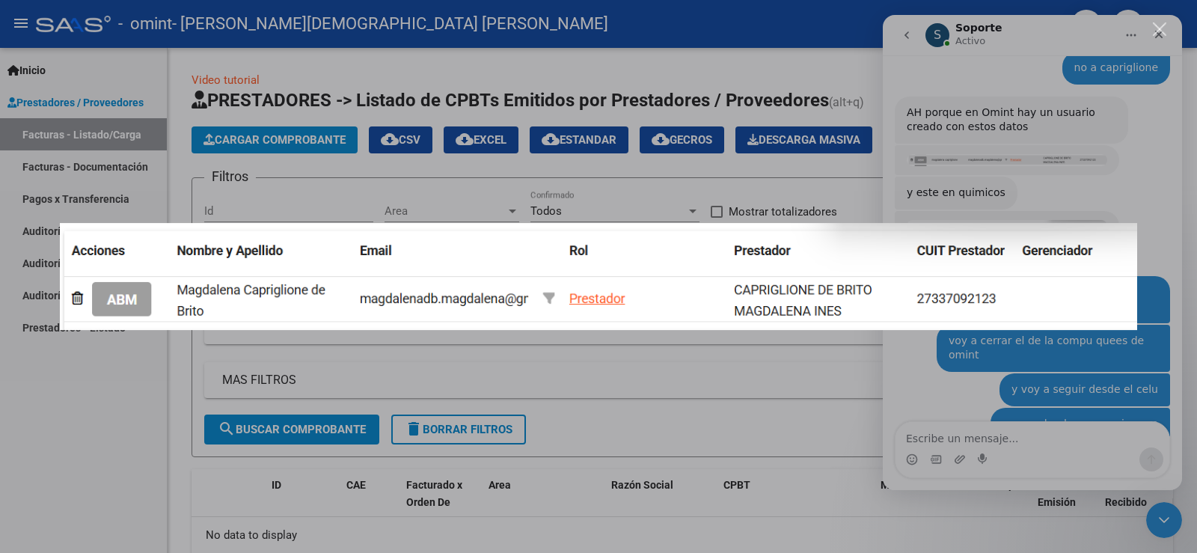
click at [816, 423] on div "Intercom Messenger" at bounding box center [598, 276] width 1197 height 553
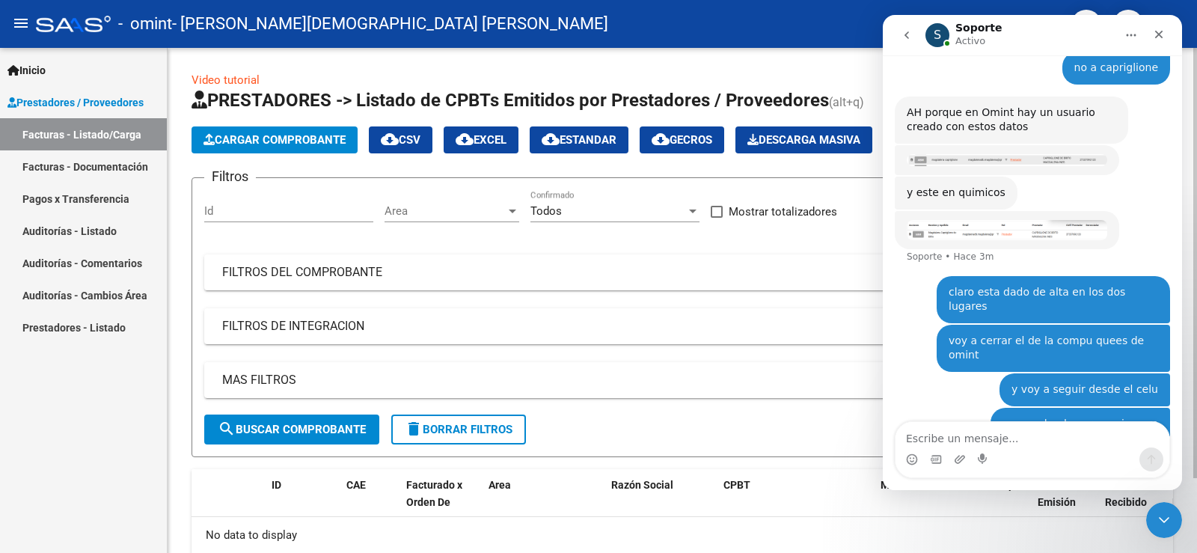
click at [798, 532] on div "No data to display" at bounding box center [681, 535] width 981 height 37
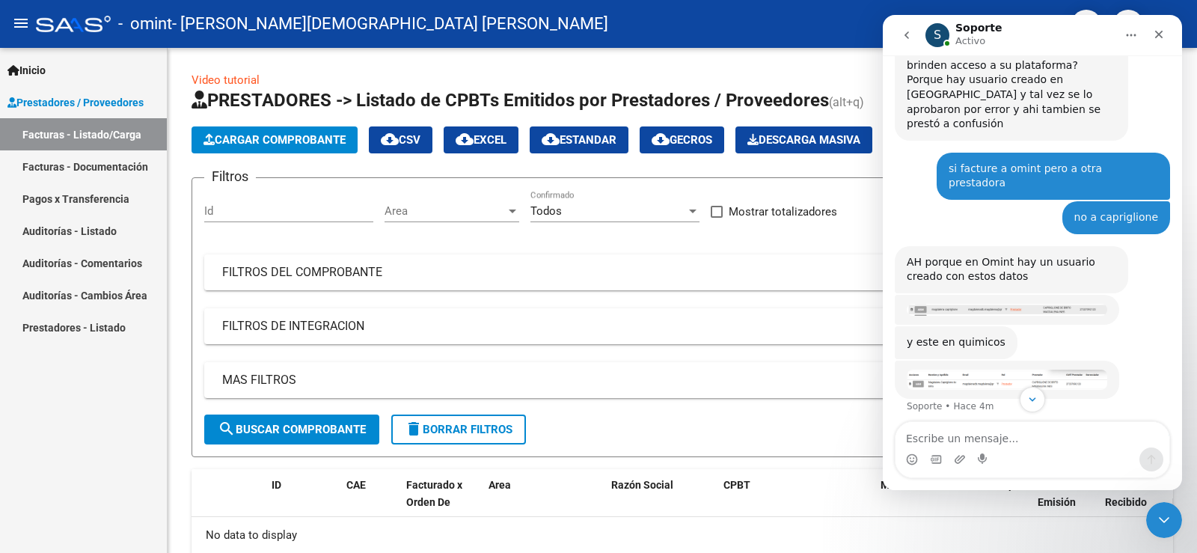
click at [992, 369] on img "Soporte dice…" at bounding box center [1006, 379] width 200 height 20
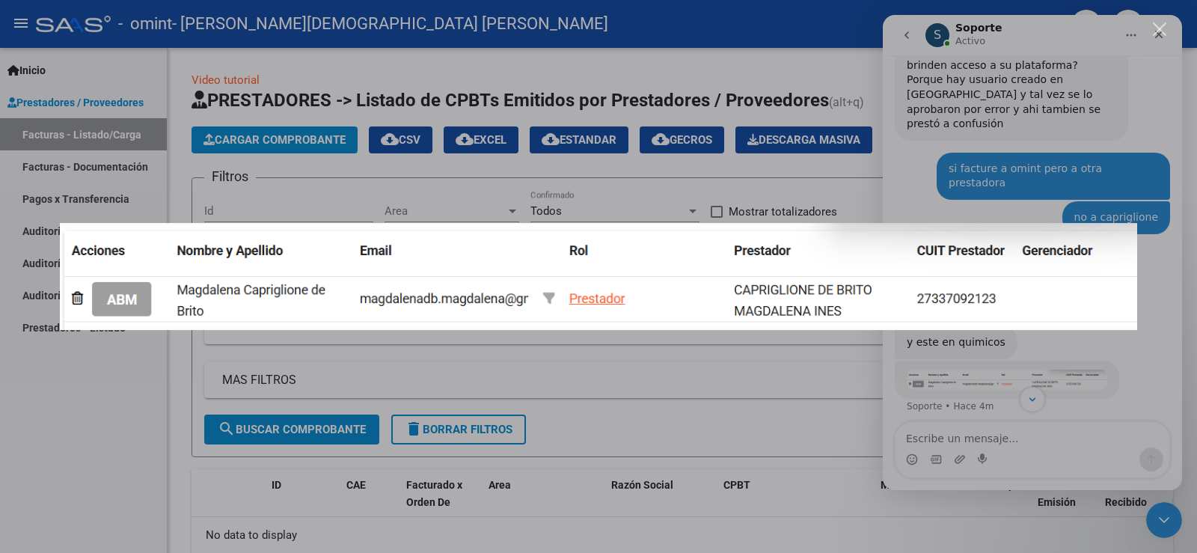
scroll to position [0, 0]
click at [811, 538] on div "Intercom Messenger" at bounding box center [598, 276] width 1197 height 553
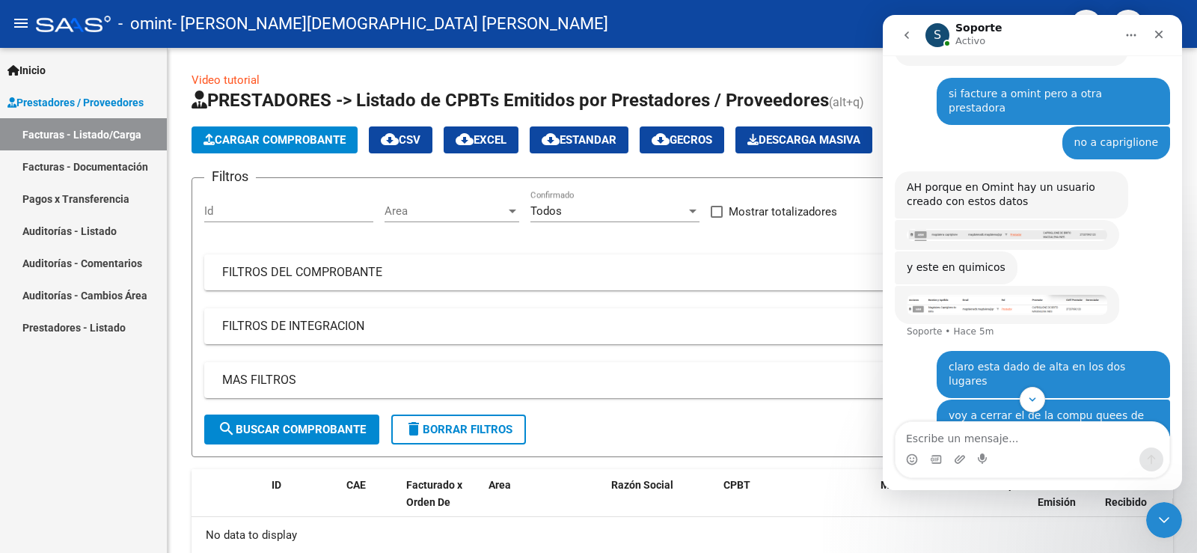
scroll to position [1213, 0]
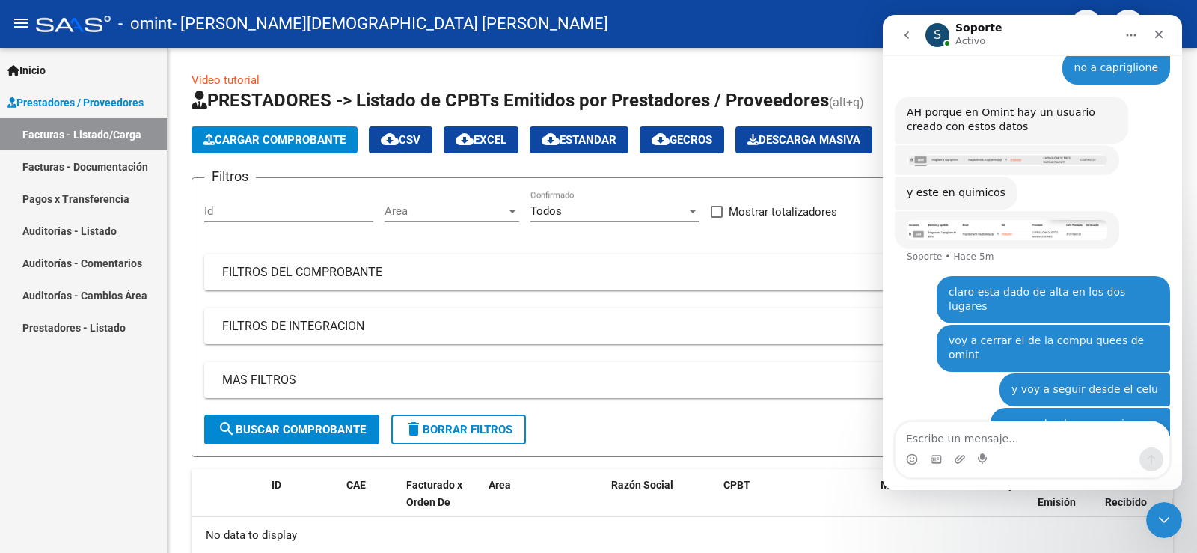
click at [1055, 453] on div "Intercom Messenger" at bounding box center [1032, 459] width 274 height 24
click at [1049, 447] on div "Intercom Messenger" at bounding box center [1032, 459] width 274 height 24
click at [1105, 466] on div "Intercom Messenger" at bounding box center [1032, 459] width 274 height 24
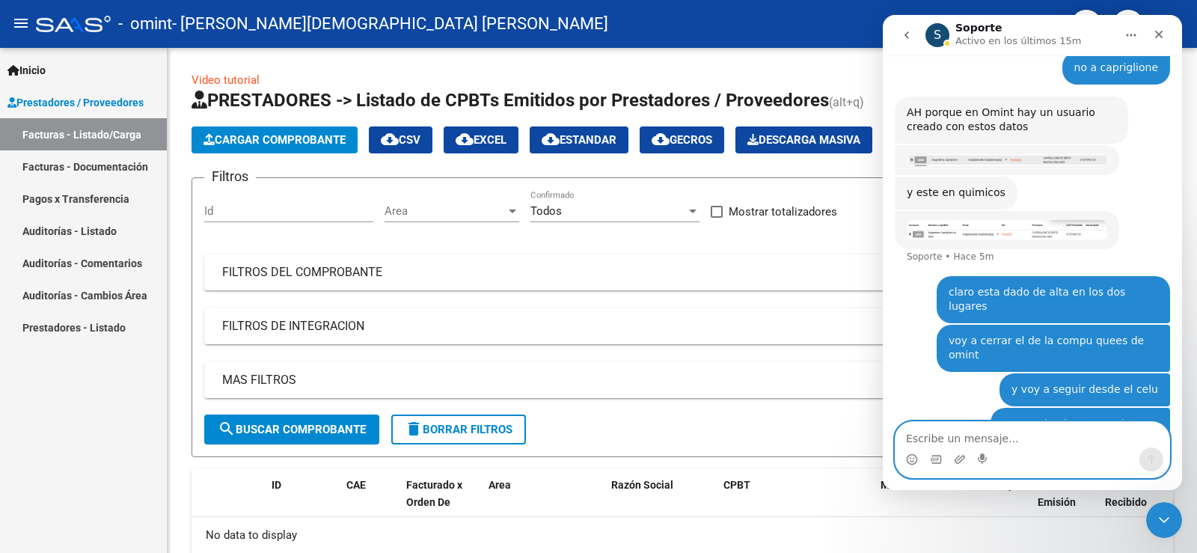
click at [924, 441] on textarea "Escribe un mensaje..." at bounding box center [1032, 434] width 274 height 25
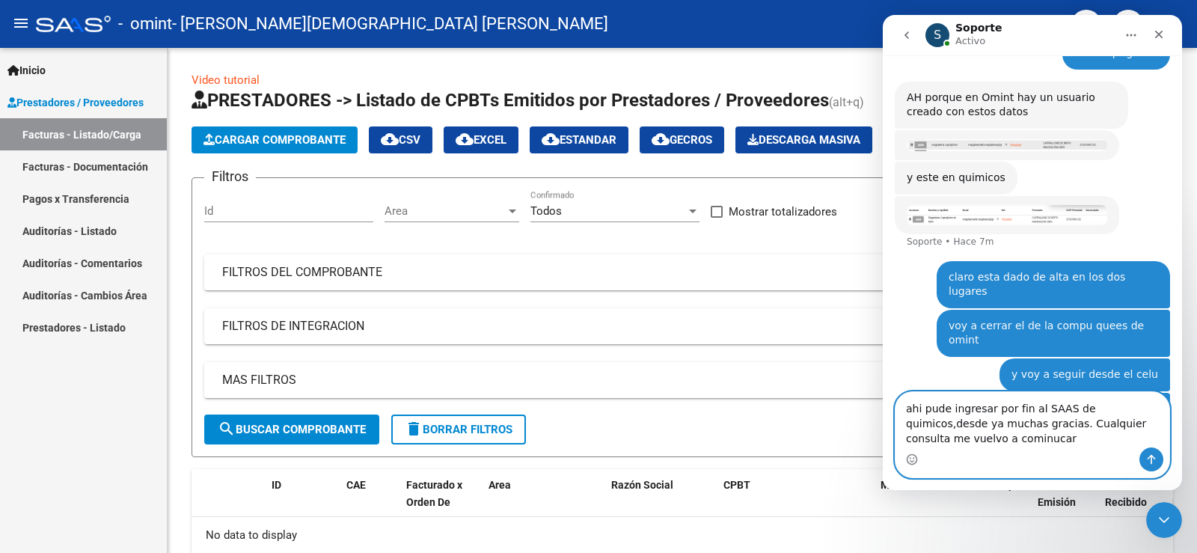
scroll to position [1243, 0]
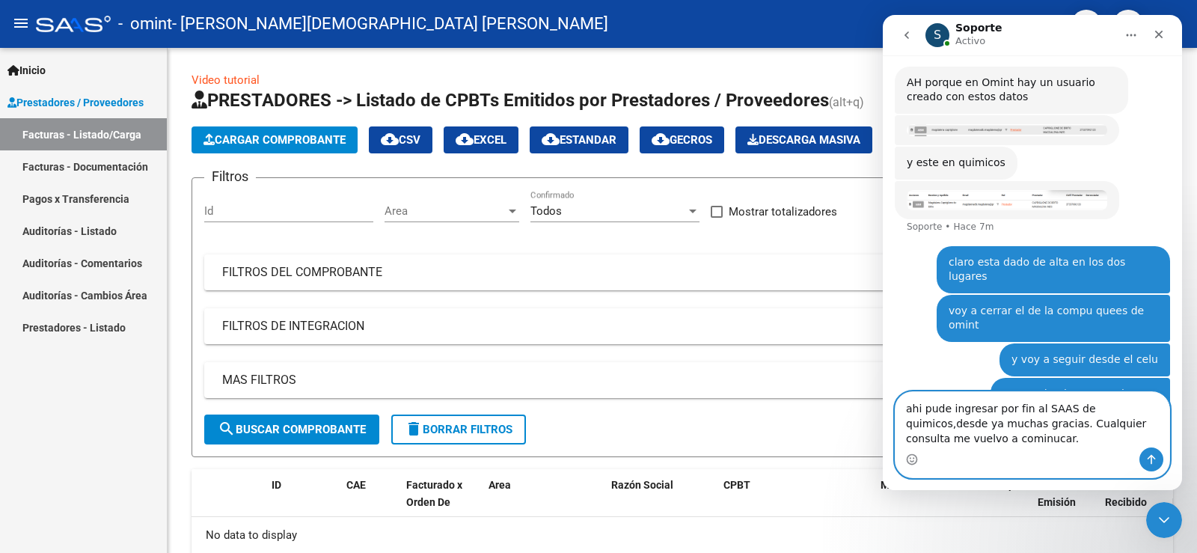
type textarea "ahi pude ingresar por fin al SAAS de quimicos,desde ya muchas gracias. Cualquie…"
click at [1146, 455] on icon "Enviar un mensaje…" at bounding box center [1151, 459] width 12 height 12
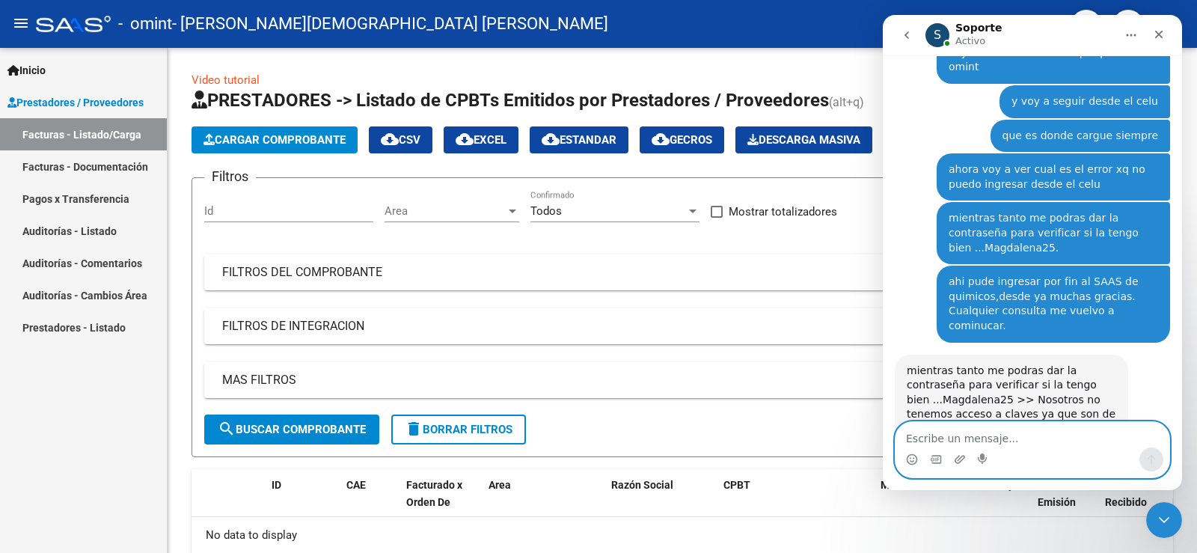
scroll to position [1428, 0]
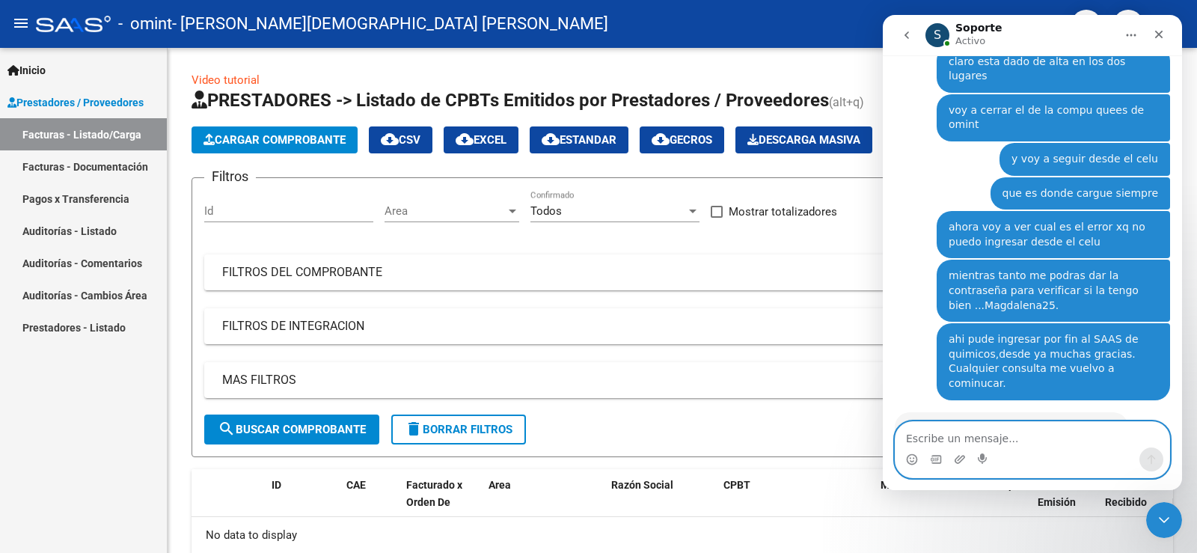
click at [971, 440] on textarea "Escribe un mensaje..." at bounding box center [1032, 434] width 274 height 25
type textarea "muy amable por todo.Que tengas un lindo dia"
click at [1155, 465] on button "Enviar un mensaje…" at bounding box center [1151, 459] width 24 height 24
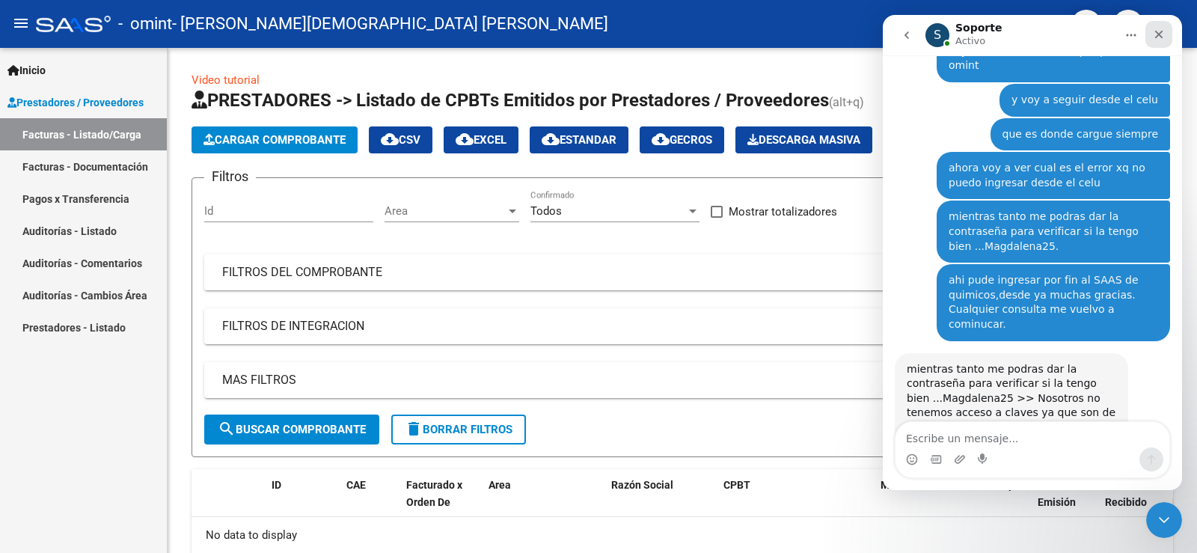
click at [1161, 32] on icon "Cerrar" at bounding box center [1159, 35] width 8 height 8
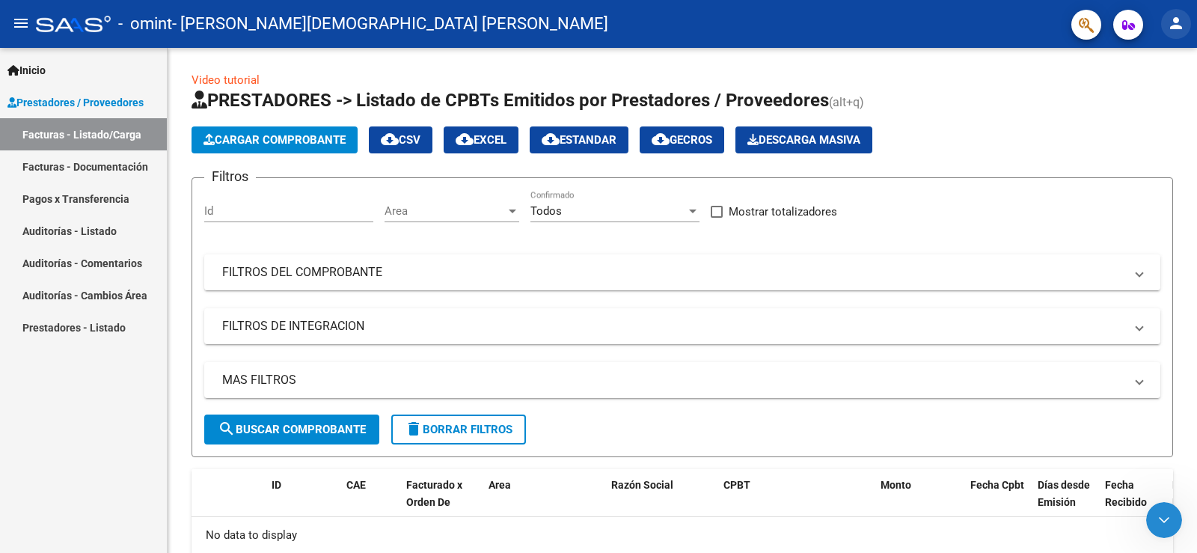
click at [1179, 23] on mat-icon "person" at bounding box center [1176, 23] width 18 height 18
